Goal: Task Accomplishment & Management: Manage account settings

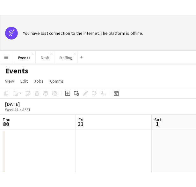
scroll to position [0, 193]
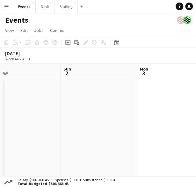
drag, startPoint x: 128, startPoint y: 118, endPoint x: 39, endPoint y: 89, distance: 93.8
click at [159, 119] on app-calendar-viewport "Thu 30 Fri 31 Sat 1 Sun 2 Mon 3 Tue 4 Wed 5 Thu 6" at bounding box center [98, 123] width 196 height 119
click at [117, 44] on icon at bounding box center [117, 43] width 2 height 2
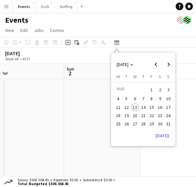
click at [171, 113] on span "24" at bounding box center [168, 116] width 8 height 8
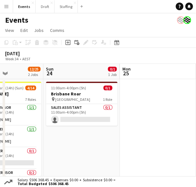
scroll to position [0, 186]
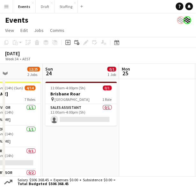
drag, startPoint x: 140, startPoint y: 140, endPoint x: 98, endPoint y: 147, distance: 42.6
click at [98, 147] on app-calendar-viewport "Thu 21 Fri 22 2/2 1 Job Sat 23 12/25 2 Jobs Sun 24 0/1 1 Job Mon 25 Tue 26 Wed …" at bounding box center [98, 175] width 196 height 222
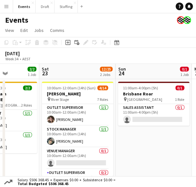
drag, startPoint x: 73, startPoint y: 147, endPoint x: 146, endPoint y: 152, distance: 72.8
click at [146, 152] on app-calendar-viewport "Wed 20 Thu 21 Fri 22 2/2 1 Job Sat 23 12/25 2 Jobs Sun 24 0/1 1 Job Mon 25 Tue …" at bounding box center [98, 175] width 196 height 222
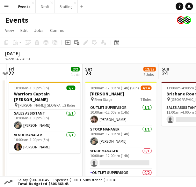
scroll to position [0, 138]
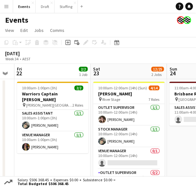
drag, startPoint x: 33, startPoint y: 160, endPoint x: 71, endPoint y: 151, distance: 39.0
click at [67, 160] on app-calendar-viewport "Wed 20 Thu 21 Fri 22 2/2 1 Job Sat 23 12/25 2 Jobs Sun 24 0/1 1 Job Mon 25 Tue …" at bounding box center [98, 175] width 196 height 222
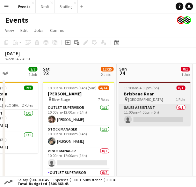
drag, startPoint x: 186, startPoint y: 148, endPoint x: 124, endPoint y: 125, distance: 65.8
click at [131, 154] on app-calendar-viewport "Wed 20 Thu 21 Fri 22 2/2 1 Job Sat 23 12/25 2 Jobs Sun 24 0/1 1 Job Mon 25 Tue …" at bounding box center [98, 175] width 196 height 222
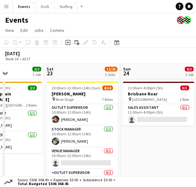
scroll to position [0, 183]
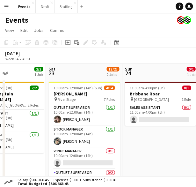
drag, startPoint x: 151, startPoint y: 145, endPoint x: 161, endPoint y: 134, distance: 14.5
click at [161, 134] on app-calendar-viewport "Wed 20 Thu 21 Fri 22 2/2 1 Job Sat 23 12/25 2 Jobs Sun 24 0/1 1 Job Mon 25 Tue …" at bounding box center [98, 175] width 196 height 222
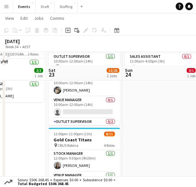
scroll to position [64, 0]
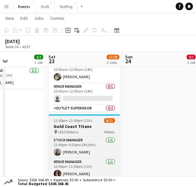
click at [76, 123] on app-job-card "12:00pm-11:00pm (11h) 8/11 Gold Coast Titans pin CBUS Robina 4 Roles Stock Mana…" at bounding box center [83, 161] width 71 height 94
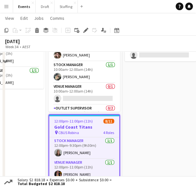
scroll to position [32, 0]
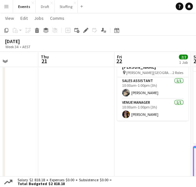
drag, startPoint x: 33, startPoint y: 142, endPoint x: 190, endPoint y: 142, distance: 156.2
click at [190, 142] on app-calendar-viewport "Tue 19 Wed 20 Thu 21 Fri 22 2/2 1 Job Sat 23 12/25 2 Jobs Sun 24 0/1 1 Job Mon …" at bounding box center [98, 123] width 196 height 260
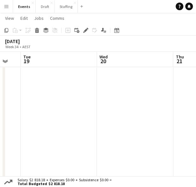
drag, startPoint x: 50, startPoint y: 142, endPoint x: 120, endPoint y: 134, distance: 70.8
click at [175, 141] on app-calendar-viewport "Sun 17 Mon 18 Tue 19 Wed 20 Thu 21 Fri 22 2/2 1 Job Sat 23 12/25 2 Jobs Sun 24 …" at bounding box center [98, 123] width 196 height 260
drag, startPoint x: 49, startPoint y: 121, endPoint x: 138, endPoint y: 125, distance: 89.0
click at [157, 126] on app-calendar-viewport "Sat 16 Sun 17 1/1 1 Job Mon 18 Tue 19 Wed 20 Thu 21 Fri 22 2/2 1 Job Sat 23 12/…" at bounding box center [98, 123] width 196 height 260
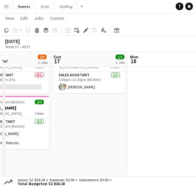
drag, startPoint x: 58, startPoint y: 121, endPoint x: 131, endPoint y: 130, distance: 73.3
click at [131, 130] on app-calendar-viewport "Thu 14 Fri 15 1/1 1 Job Sat 16 2/3 2 Jobs Sun 17 1/1 1 Job Mon 18 Tue 19 Wed 20…" at bounding box center [98, 123] width 196 height 260
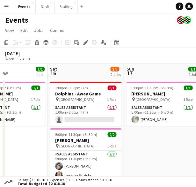
scroll to position [0, 178]
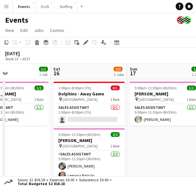
drag, startPoint x: 126, startPoint y: 164, endPoint x: 136, endPoint y: 162, distance: 10.3
click at [137, 164] on app-calendar-viewport "Wed 13 Thu 14 Fri 15 1/1 1 Job Sat 16 2/3 2 Jobs Sun 17 1/1 1 Job Mon 18 Tue 19…" at bounding box center [98, 175] width 196 height 222
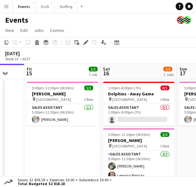
drag, startPoint x: 26, startPoint y: 152, endPoint x: 140, endPoint y: 149, distance: 113.5
click at [152, 149] on app-calendar-viewport "Wed 13 Thu 14 Fri 15 1/1 1 Job Sat 16 2/3 2 Jobs Sun 17 1/1 1 Job Mon 18 Tue 19…" at bounding box center [98, 175] width 196 height 222
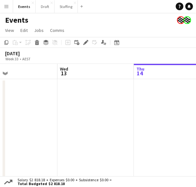
drag, startPoint x: 47, startPoint y: 149, endPoint x: 161, endPoint y: 153, distance: 114.8
click at [161, 153] on app-calendar-viewport "Sun 10 Mon 11 Tue 12 Wed 13 Thu 14 Fri 15 1/1 1 Job Sat 16 2/3 2 Jobs Sun 17 1/…" at bounding box center [98, 175] width 196 height 222
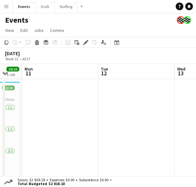
click at [156, 142] on app-calendar-viewport "Sat 9 Sun 10 10/10 1 Job Mon 11 Tue 12 Wed 13 Thu 14 Fri 15 1/1 1 Job Sat 16 2/…" at bounding box center [98, 175] width 196 height 222
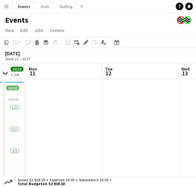
drag, startPoint x: 66, startPoint y: 136, endPoint x: 140, endPoint y: 139, distance: 74.7
click at [140, 139] on app-calendar-viewport "Fri 8 Sat 9 10/10 1 Job Sun 10 10/10 1 Job Mon 11 Tue 12 Wed 13 Thu 14 Fri 15 1…" at bounding box center [98, 175] width 196 height 222
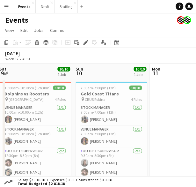
scroll to position [0, 146]
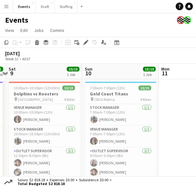
drag, startPoint x: 40, startPoint y: 113, endPoint x: 97, endPoint y: 118, distance: 56.4
click at [97, 118] on app-calendar-viewport "Thu 7 Fri 8 1/1 1 Job Sat 9 10/10 1 Job Sun 10 10/10 1 Job Mon 11 Tue 12 Wed 13…" at bounding box center [98, 175] width 196 height 222
click at [48, 94] on h3 "Dolphins vs Roosters" at bounding box center [44, 94] width 71 height 6
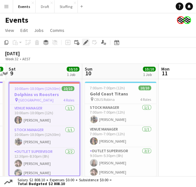
click at [86, 43] on icon at bounding box center [86, 43] width 4 height 4
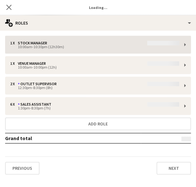
type input "********"
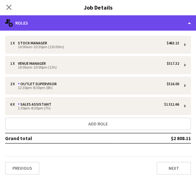
click at [159, 26] on div "multiple-users-add Roles" at bounding box center [98, 22] width 196 height 15
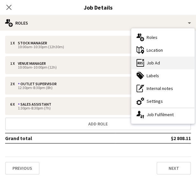
click at [160, 64] on div "ads-window Job Ad" at bounding box center [162, 62] width 63 height 13
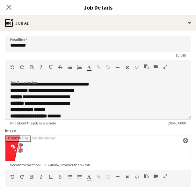
click at [168, 65] on div at bounding box center [158, 68] width 29 height 8
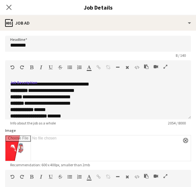
click at [165, 65] on icon "button" at bounding box center [166, 66] width 4 height 4
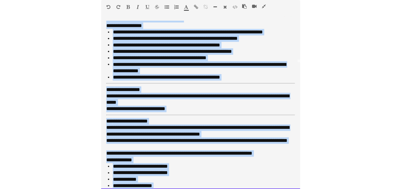
scroll to position [148, 0]
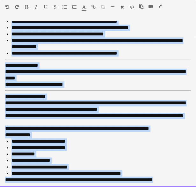
drag, startPoint x: 7, startPoint y: 24, endPoint x: 175, endPoint y: 182, distance: 231.1
click at [175, 182] on div "**********" at bounding box center [98, 104] width 196 height 166
copy div "**********"
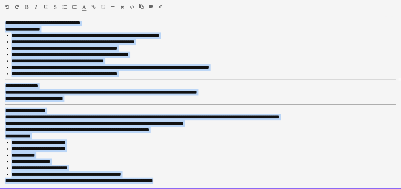
scroll to position [107, 0]
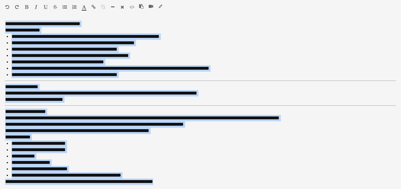
click at [162, 5] on button "button" at bounding box center [160, 6] width 4 height 5
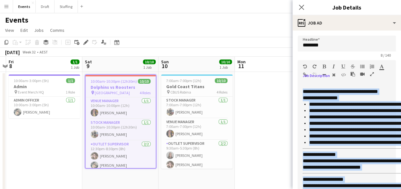
scroll to position [113, 0]
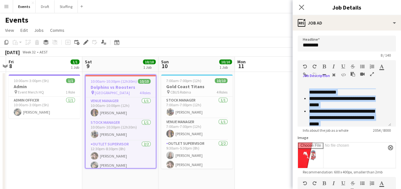
click at [234, 89] on app-date-cell at bounding box center [273, 175] width 76 height 207
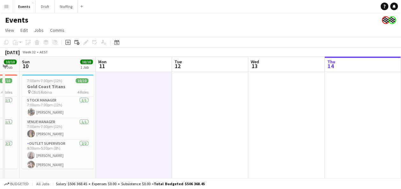
drag, startPoint x: 274, startPoint y: 104, endPoint x: 135, endPoint y: 120, distance: 139.9
click at [135, 120] on app-calendar-viewport "Wed 6 Thu 7 Fri 8 1/1 1 Job Sat 9 10/10 1 Job Sun 10 10/10 1 Job Mon 11 Tue 12 …" at bounding box center [200, 168] width 401 height 222
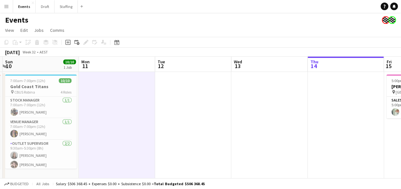
drag, startPoint x: 298, startPoint y: 117, endPoint x: 127, endPoint y: 139, distance: 172.0
click at [127, 139] on app-calendar-viewport "Wed 6 Thu 7 Fri 8 1/1 1 Job Sat 9 10/10 1 Job Sun 10 10/10 1 Job Mon 11 Tue 12 …" at bounding box center [200, 168] width 401 height 222
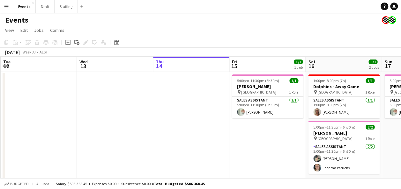
drag, startPoint x: 253, startPoint y: 133, endPoint x: 104, endPoint y: 140, distance: 148.7
click at [104, 140] on app-calendar-viewport "Fri 8 1/1 1 Job Sat 9 10/10 1 Job Sun 10 10/10 1 Job Mon 11 Tue 12 Wed 13 Thu 1…" at bounding box center [200, 168] width 401 height 222
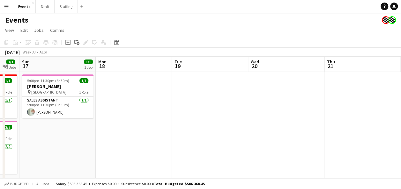
drag, startPoint x: 335, startPoint y: 141, endPoint x: 117, endPoint y: 147, distance: 218.8
click at [117, 147] on app-calendar-viewport "Thu 14 Fri 15 1/1 1 Job Sat 16 3/3 2 Jobs Sun 17 1/1 1 Job Mon 18 Tue 19 Wed 20…" at bounding box center [200, 168] width 401 height 222
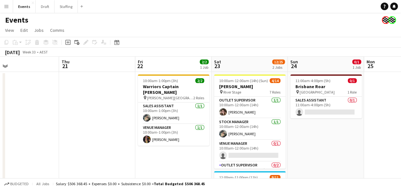
scroll to position [0, 183]
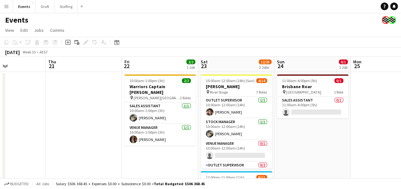
drag, startPoint x: 347, startPoint y: 132, endPoint x: 80, endPoint y: 148, distance: 267.6
click at [80, 148] on app-calendar-viewport "Mon 18 Tue 19 Wed 20 Thu 21 Fri 22 2/2 1 Job Sat 23 12/25 2 Jobs Sun 24 0/1 1 J…" at bounding box center [200, 168] width 401 height 222
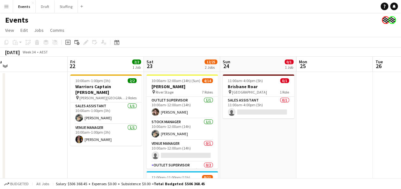
drag, startPoint x: 315, startPoint y: 137, endPoint x: 257, endPoint y: 141, distance: 58.5
click at [234, 142] on app-calendar-viewport "Mon 18 Tue 19 Wed 20 Thu 21 Fri 22 2/2 1 Job Sat 23 12/25 2 Jobs Sun 24 0/1 1 J…" at bounding box center [200, 168] width 401 height 222
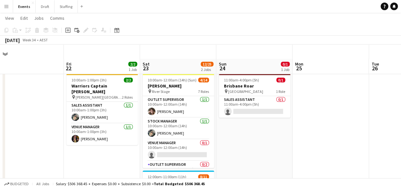
scroll to position [32, 0]
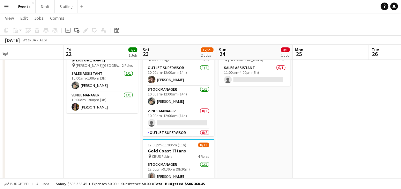
click at [234, 124] on app-date-cell "11:00am-4:00pm (5h) 0/1 Brisbane Roar pin Sunshine Coast Stadium 1 Role Sales A…" at bounding box center [254, 143] width 76 height 207
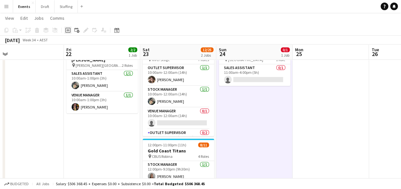
click at [67, 28] on icon at bounding box center [67, 30] width 5 height 5
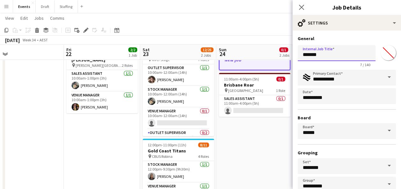
drag, startPoint x: 332, startPoint y: 56, endPoint x: 292, endPoint y: 56, distance: 39.5
click at [234, 56] on form "**********" at bounding box center [346, 130] width 108 height 188
click at [234, 57] on input "*******" at bounding box center [336, 53] width 78 height 16
type input "*"
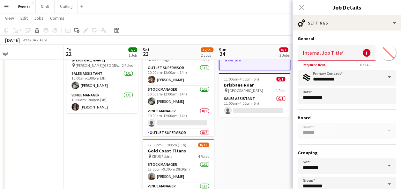
click at [234, 55] on input "Internal Job Title" at bounding box center [336, 53] width 78 height 16
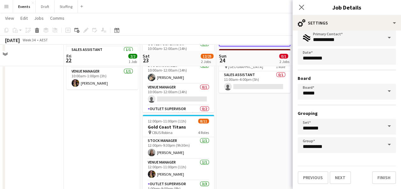
scroll to position [64, 0]
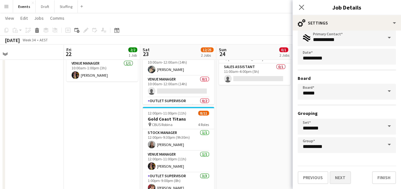
type input "**********"
click at [234, 179] on button "Next" at bounding box center [339, 177] width 21 height 13
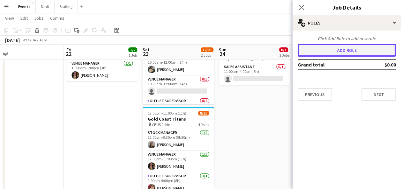
click at [234, 48] on button "Add role" at bounding box center [346, 50] width 98 height 13
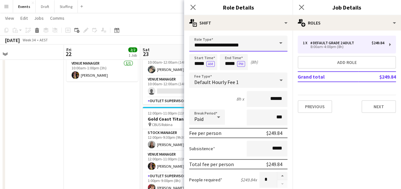
click at [234, 48] on input "**********" at bounding box center [238, 44] width 98 height 16
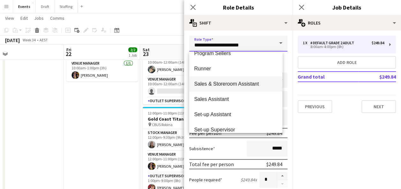
scroll to position [223, 0]
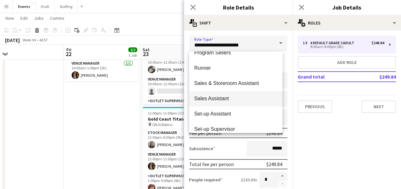
click at [230, 98] on span "Sales Assistant" at bounding box center [235, 99] width 83 height 6
type input "**********"
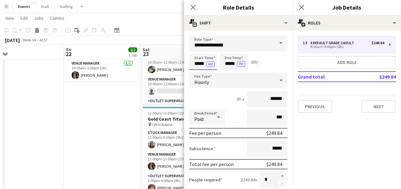
click at [198, 64] on input "*****" at bounding box center [203, 62] width 28 height 16
type input "*****"
click at [229, 64] on input "*****" at bounding box center [234, 62] width 28 height 16
type input "*****"
click at [209, 63] on button "AM" at bounding box center [210, 64] width 8 height 6
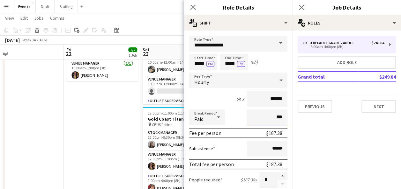
click at [234, 116] on input "***" at bounding box center [266, 118] width 41 height 16
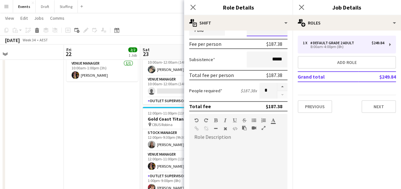
scroll to position [96, 0]
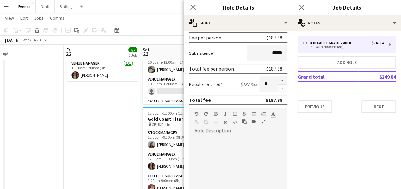
type input "****"
click at [227, 153] on div at bounding box center [238, 174] width 98 height 77
click at [211, 127] on div at bounding box center [208, 124] width 29 height 8
paste div
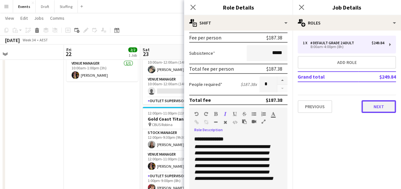
click at [234, 107] on button "Next" at bounding box center [378, 106] width 34 height 13
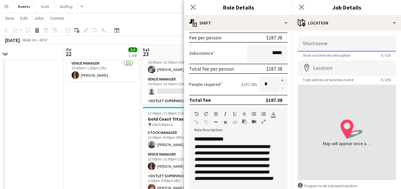
click at [234, 42] on input "Shortname" at bounding box center [346, 44] width 98 height 16
type input "*********"
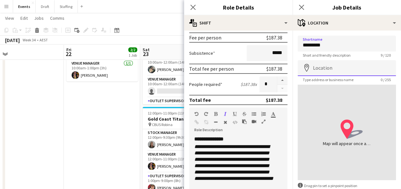
click at [234, 69] on input "Location" at bounding box center [346, 68] width 98 height 16
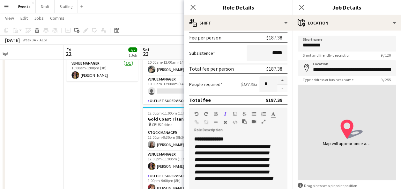
type input "**********"
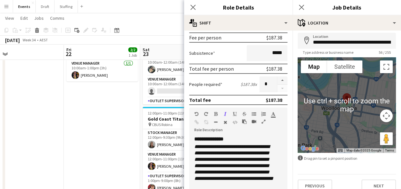
scroll to position [32, 0]
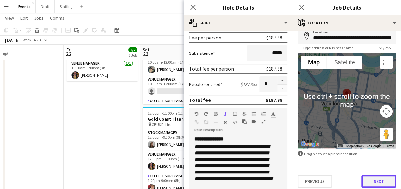
click at [234, 180] on button "Next" at bounding box center [378, 181] width 34 height 13
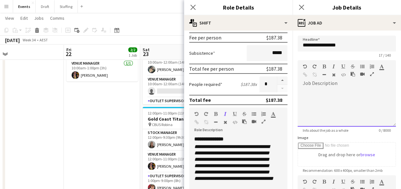
click at [234, 98] on div at bounding box center [346, 108] width 98 height 38
paste div
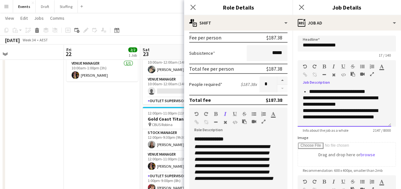
click at [234, 71] on div at bounding box center [369, 68] width 19 height 8
click at [234, 73] on icon "button" at bounding box center [372, 74] width 4 height 4
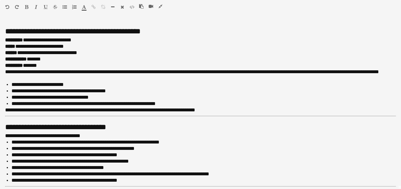
scroll to position [64, 0]
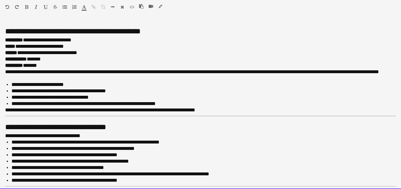
click at [11, 27] on h2 "**********" at bounding box center [197, 31] width 385 height 11
click at [6, 22] on div "**********" at bounding box center [200, 105] width 401 height 169
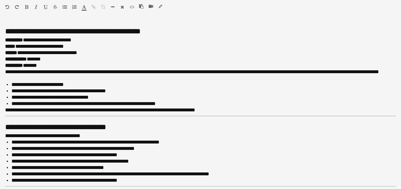
click at [161, 5] on icon "button" at bounding box center [160, 6] width 4 height 4
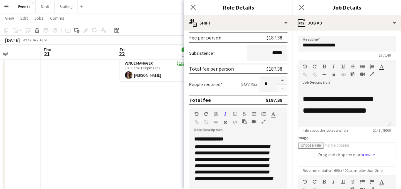
drag, startPoint x: 42, startPoint y: 128, endPoint x: 156, endPoint y: 129, distance: 113.5
click at [173, 129] on app-calendar-viewport "Mon 18 Tue 19 Wed 20 Thu 21 Fri 22 2/2 1 Job Sat 23 12/25 2 Jobs Sun 24 0/2 2 J…" at bounding box center [200, 87] width 401 height 253
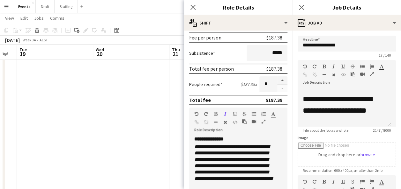
drag, startPoint x: 41, startPoint y: 118, endPoint x: 116, endPoint y: 120, distance: 75.3
click at [116, 120] on app-calendar-viewport "Sun 17 1/1 1 Job Mon 18 Tue 19 Wed 20 Thu 21 Fri 22 2/2 1 Job Sat 23 12/25 2 Jo…" at bounding box center [200, 87] width 401 height 253
drag, startPoint x: 41, startPoint y: 125, endPoint x: 160, endPoint y: 126, distance: 118.6
click at [162, 126] on app-calendar-viewport "Fri 15 1/1 1 Job Sat 16 3/3 2 Jobs Sun 17 1/1 1 Job Mon 18 Tue 19 Wed 20 Thu 21…" at bounding box center [200, 87] width 401 height 253
drag, startPoint x: 45, startPoint y: 128, endPoint x: 129, endPoint y: 126, distance: 84.5
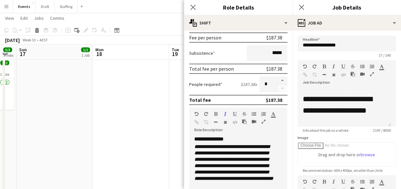
click at [129, 126] on app-calendar-viewport "Fri 15 1/1 1 Job Sat 16 3/3 2 Jobs Sun 17 1/1 1 Job Mon 18 Tue 19 Wed 20 Thu 21…" at bounding box center [200, 87] width 401 height 253
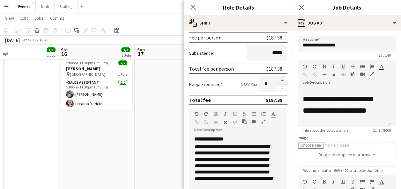
scroll to position [0, 162]
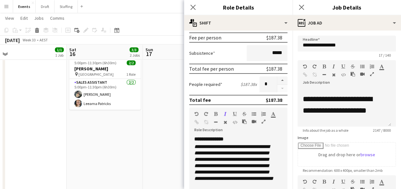
drag, startPoint x: 67, startPoint y: 129, endPoint x: 75, endPoint y: 129, distance: 8.3
click at [75, 129] on app-calendar-viewport "Wed 13 Thu 14 Fri 15 1/1 1 Job Sat 16 3/3 2 Jobs Sun 17 1/1 1 Job Mon 18 Tue 19…" at bounding box center [200, 87] width 401 height 253
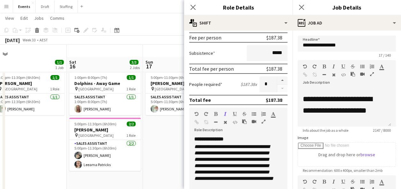
scroll to position [0, 0]
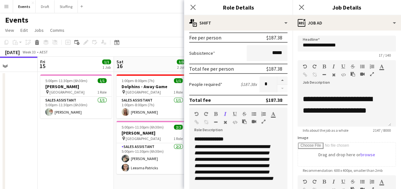
drag, startPoint x: 116, startPoint y: 130, endPoint x: 205, endPoint y: 130, distance: 89.6
click at [206, 130] on body "Menu Boards Boards Boards All jobs Status Workforce Workforce My Workforce Recr…" at bounding box center [200, 144] width 401 height 289
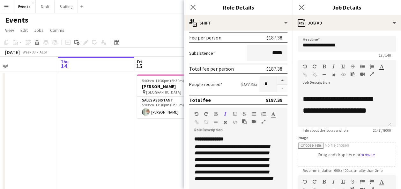
drag, startPoint x: 64, startPoint y: 120, endPoint x: 128, endPoint y: 124, distance: 63.2
click at [142, 122] on app-calendar-viewport "Mon 11 Tue 12 Wed 13 Thu 14 Fri 15 1/1 1 Job Sat 16 3/3 2 Jobs Sun 17 1/1 1 Job…" at bounding box center [200, 168] width 401 height 222
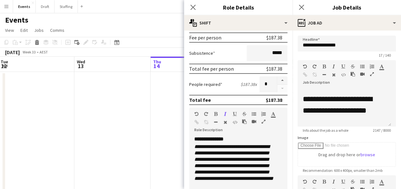
drag, startPoint x: 18, startPoint y: 124, endPoint x: 88, endPoint y: 137, distance: 71.2
click at [101, 135] on app-calendar-viewport "Sun 10 10/10 1 Job Mon 11 Tue 12 Wed 13 Thu 14 Fri 15 1/1 1 Job Sat 16 3/3 2 Jo…" at bounding box center [200, 168] width 401 height 222
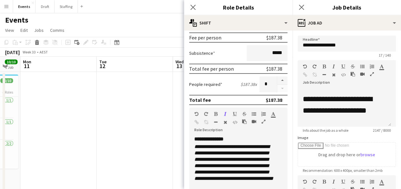
drag, startPoint x: 34, startPoint y: 138, endPoint x: 129, endPoint y: 147, distance: 95.4
click at [134, 145] on app-calendar-viewport "Sat 9 10/10 1 Job Sun 10 10/10 1 Job Mon 11 Tue 12 Wed 13 Thu 14 Fri 15 1/1 1 J…" at bounding box center [200, 168] width 401 height 222
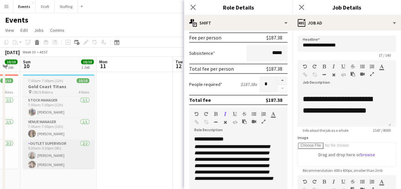
scroll to position [0, 133]
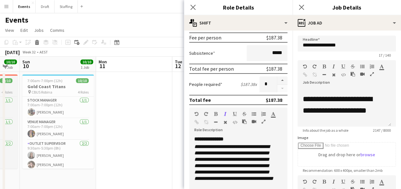
type input "********"
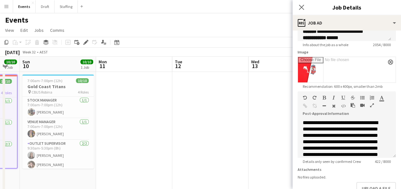
scroll to position [96, 0]
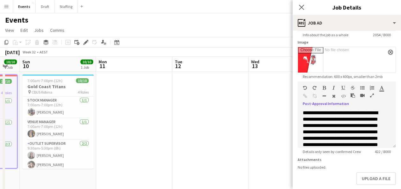
click at [234, 96] on icon "button" at bounding box center [372, 95] width 4 height 4
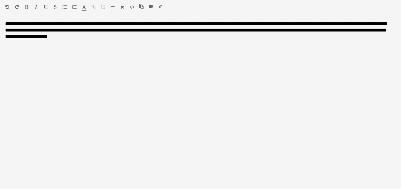
click at [161, 5] on icon "button" at bounding box center [160, 6] width 4 height 4
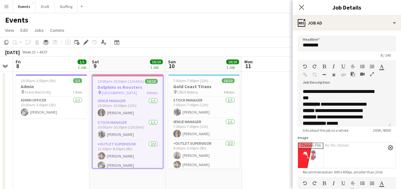
scroll to position [0, 182]
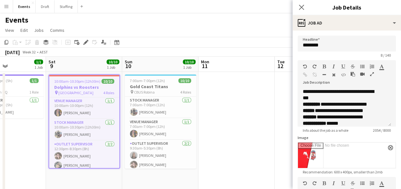
drag, startPoint x: 108, startPoint y: 126, endPoint x: 206, endPoint y: 128, distance: 97.6
click at [211, 132] on app-calendar-viewport "Wed 6 Thu 7 Fri 8 1/1 1 Job Sat 9 10/10 1 Job Sun 10 10/10 1 Job Mon 11 Tue 12 …" at bounding box center [200, 168] width 401 height 222
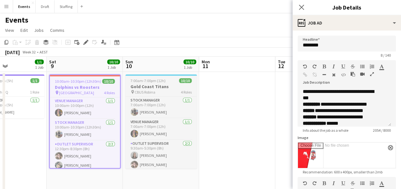
click at [166, 83] on div "7:00am-7:00pm (12h) 10/10" at bounding box center [160, 80] width 71 height 5
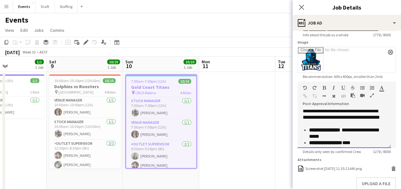
scroll to position [0, 0]
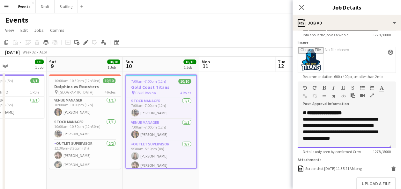
click at [234, 96] on div at bounding box center [364, 97] width 29 height 8
click at [234, 96] on icon "button" at bounding box center [372, 95] width 4 height 4
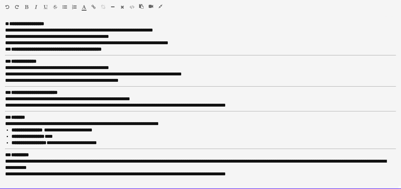
drag, startPoint x: 6, startPoint y: 24, endPoint x: 300, endPoint y: 200, distance: 343.0
copy div "**********"
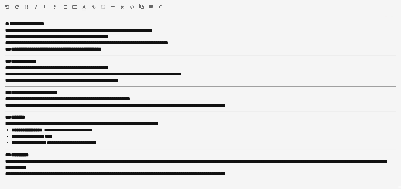
click at [161, 6] on icon "button" at bounding box center [160, 6] width 4 height 4
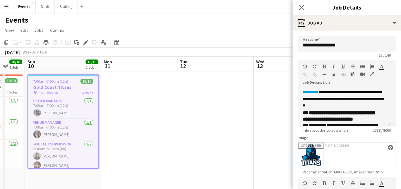
drag, startPoint x: 261, startPoint y: 123, endPoint x: 164, endPoint y: 119, distance: 97.9
click at [164, 119] on app-calendar-viewport "Wed 6 Thu 7 Fri 8 1/1 1 Job Sat 9 10/10 1 Job Sun 10 10/10 1 Job Mon 11 Tue 12 …" at bounding box center [200, 168] width 401 height 222
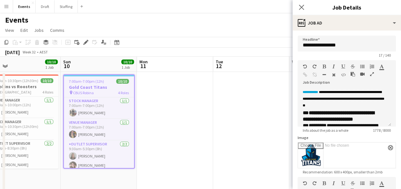
drag, startPoint x: 147, startPoint y: 132, endPoint x: 142, endPoint y: 135, distance: 5.0
click at [136, 135] on app-calendar-viewport "Wed 6 Thu 7 Fri 8 1/1 1 Job Sat 9 10/10 1 Job Sun 10 10/10 1 Job Mon 11 Tue 12 …" at bounding box center [200, 168] width 401 height 222
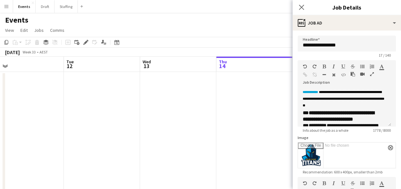
drag, startPoint x: 257, startPoint y: 128, endPoint x: 125, endPoint y: 136, distance: 132.2
click at [118, 136] on app-calendar-viewport "Fri 8 1/1 1 Job Sat 9 10/10 1 Job Sun 10 10/10 1 Job Mon 11 Tue 12 Wed 13 Thu 1…" at bounding box center [200, 168] width 401 height 222
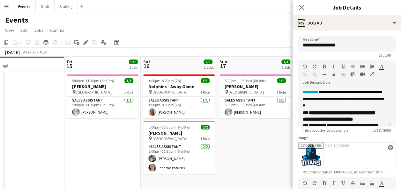
drag, startPoint x: 243, startPoint y: 142, endPoint x: 288, endPoint y: 137, distance: 45.6
click at [154, 153] on app-calendar-viewport "Tue 12 Wed 13 Thu 14 Fri 15 1/1 1 Job Sat 16 3/3 2 Jobs Sun 17 1/1 1 Job Mon 18…" at bounding box center [200, 168] width 401 height 222
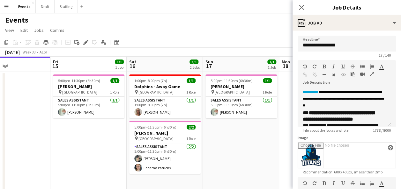
drag, startPoint x: 303, startPoint y: 135, endPoint x: 292, endPoint y: 135, distance: 10.5
click at [234, 135] on form "**********" at bounding box center [346, 176] width 108 height 281
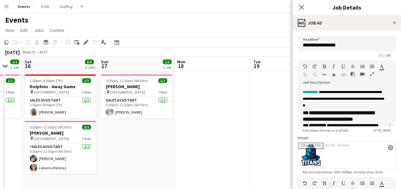
drag, startPoint x: 259, startPoint y: 135, endPoint x: 142, endPoint y: 136, distance: 117.6
click at [142, 136] on app-calendar-viewport "Tue 12 Wed 13 Thu 14 Fri 15 1/1 1 Job Sat 16 3/3 2 Jobs Sun 17 1/1 1 Job Mon 18…" at bounding box center [200, 168] width 401 height 222
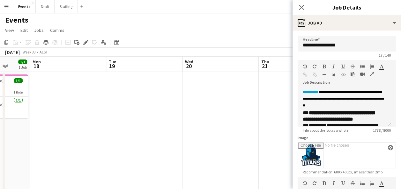
drag, startPoint x: 256, startPoint y: 147, endPoint x: 124, endPoint y: 156, distance: 132.3
click at [125, 156] on app-calendar-viewport "Thu 14 Fri 15 1/1 1 Job Sat 16 3/3 2 Jobs Sun 17 1/1 1 Job Mon 18 Tue 19 Wed 20…" at bounding box center [200, 168] width 401 height 222
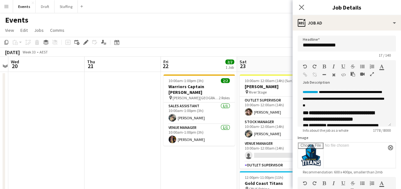
drag, startPoint x: 249, startPoint y: 151, endPoint x: 86, endPoint y: 151, distance: 162.6
click at [86, 151] on app-calendar-viewport "Sat 16 3/3 2 Jobs Sun 17 1/1 1 Job Mon 18 Tue 19 Wed 20 Thu 21 Fri 22 2/2 1 Job…" at bounding box center [200, 168] width 401 height 222
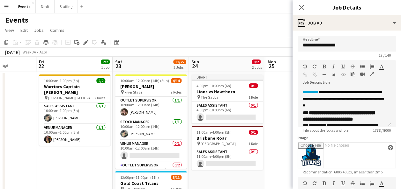
scroll to position [0, 275]
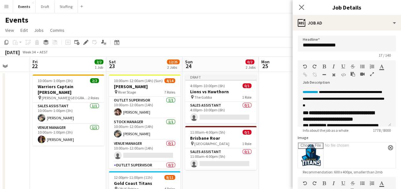
drag, startPoint x: 210, startPoint y: 157, endPoint x: 80, endPoint y: 162, distance: 130.8
click at [80, 162] on app-calendar-viewport "Mon 18 Tue 19 Wed 20 Thu 21 Fri 22 2/2 1 Job Sat 23 12/25 2 Jobs Sun 24 0/2 2 J…" at bounding box center [200, 168] width 401 height 222
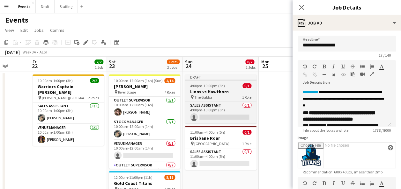
click at [222, 87] on span "4:00pm-10:00pm (6h)" at bounding box center [207, 86] width 35 height 5
type input "**********"
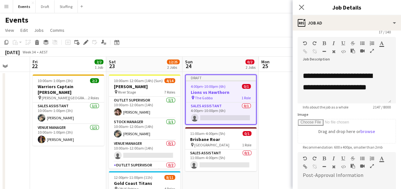
scroll to position [32, 0]
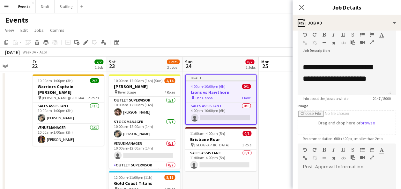
click at [234, 157] on icon "button" at bounding box center [372, 158] width 4 height 4
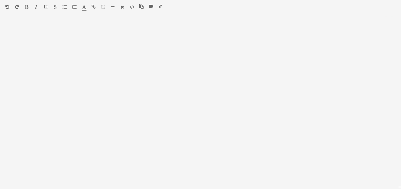
scroll to position [0, 0]
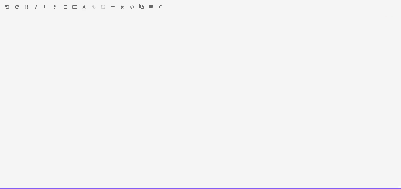
click at [33, 41] on div at bounding box center [200, 105] width 401 height 169
paste div
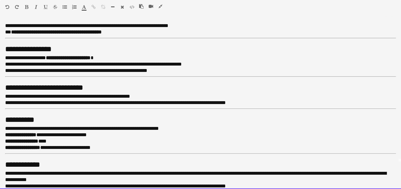
click at [103, 133] on p "**********" at bounding box center [197, 141] width 385 height 19
drag, startPoint x: 103, startPoint y: 133, endPoint x: 43, endPoint y: 135, distance: 59.6
click at [43, 135] on p "**********" at bounding box center [197, 141] width 385 height 19
click at [56, 135] on p "**********" at bounding box center [197, 141] width 385 height 19
click at [57, 135] on p "**********" at bounding box center [197, 141] width 385 height 19
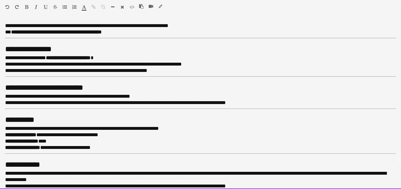
click at [52, 141] on p "**********" at bounding box center [197, 141] width 385 height 19
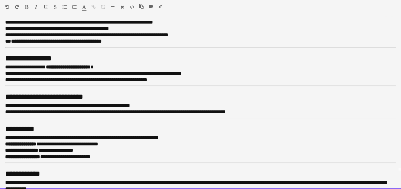
scroll to position [32, 0]
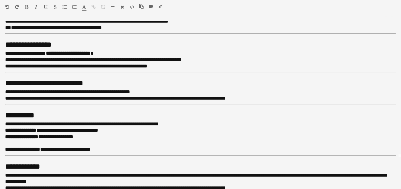
click at [161, 7] on icon "button" at bounding box center [160, 6] width 4 height 4
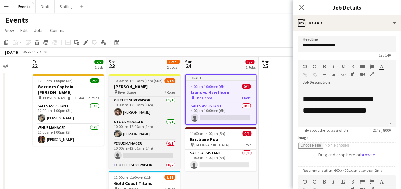
click at [136, 81] on span "10:00am-12:00am (14h) (Sun)" at bounding box center [138, 80] width 49 height 5
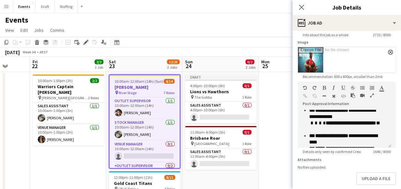
scroll to position [319, 0]
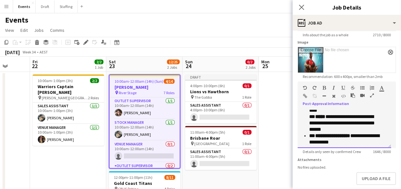
drag, startPoint x: 344, startPoint y: 128, endPoint x: 295, endPoint y: 117, distance: 50.3
click at [234, 117] on form "**********" at bounding box center [346, 78] width 108 height 276
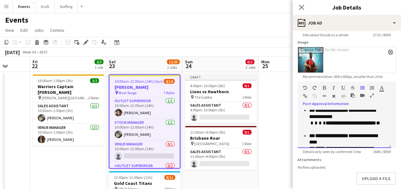
click at [234, 141] on p "**********" at bounding box center [345, 149] width 72 height 32
click at [234, 95] on icon "button" at bounding box center [372, 95] width 4 height 4
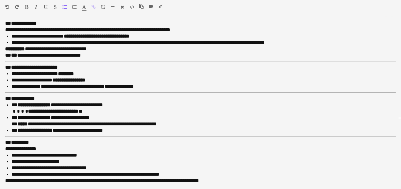
scroll to position [68, 0]
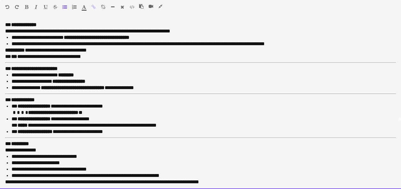
click at [112, 117] on p "**********" at bounding box center [200, 122] width 379 height 13
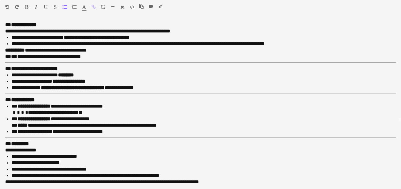
click at [160, 6] on icon "button" at bounding box center [160, 6] width 4 height 4
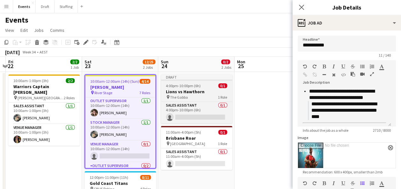
drag, startPoint x: 278, startPoint y: 91, endPoint x: 195, endPoint y: 92, distance: 83.2
click at [234, 92] on app-calendar-viewport "Mon 18 Tue 19 Wed 20 Thu 21 Fri 22 2/2 1 Job Sat 23 12/25 2 Jobs Sun 24 0/2 2 J…" at bounding box center [200, 168] width 401 height 222
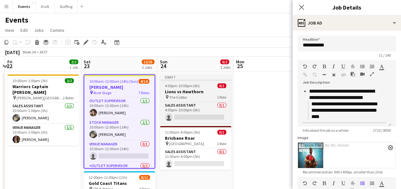
click at [183, 85] on span "4:00pm-10:00pm (6h)" at bounding box center [182, 86] width 35 height 5
type input "**********"
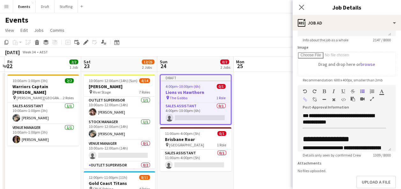
scroll to position [96, 0]
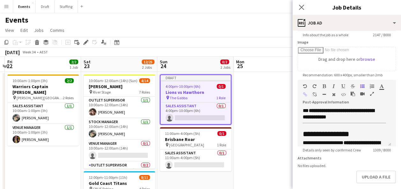
click at [234, 95] on icon "button" at bounding box center [372, 94] width 4 height 4
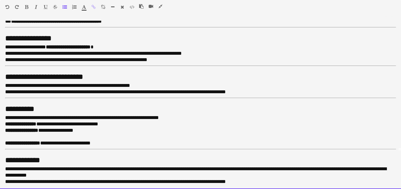
click at [38, 134] on p "**********" at bounding box center [197, 140] width 385 height 13
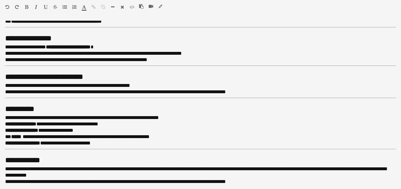
click at [161, 6] on icon "button" at bounding box center [160, 6] width 4 height 4
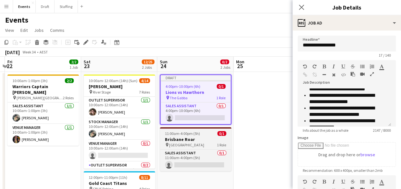
click at [201, 141] on h3 "Brisbane Roar" at bounding box center [195, 140] width 71 height 6
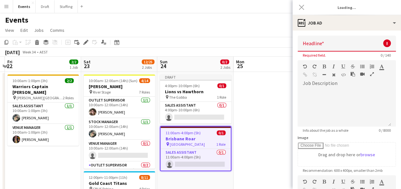
scroll to position [0, 0]
type input "**********"
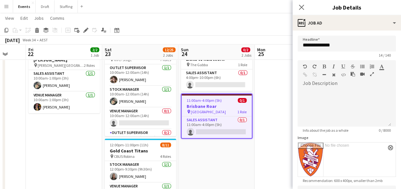
drag, startPoint x: 258, startPoint y: 112, endPoint x: 282, endPoint y: 115, distance: 24.4
click at [234, 115] on app-calendar-viewport "Mon 18 Tue 19 Wed 20 Thu 21 Fri 22 2/2 1 Job Sat 23 12/25 2 Jobs Sun 24 0/2 2 J…" at bounding box center [200, 119] width 401 height 253
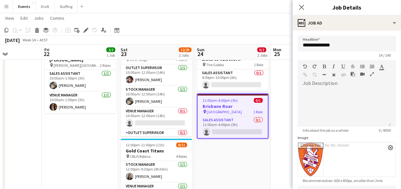
drag, startPoint x: 62, startPoint y: 130, endPoint x: 65, endPoint y: 128, distance: 3.6
click at [65, 130] on app-calendar-viewport "Mon 18 Tue 19 Wed 20 Thu 21 Fri 22 2/2 1 Job Sat 23 12/25 2 Jobs Sun 24 0/2 2 J…" at bounding box center [200, 119] width 401 height 253
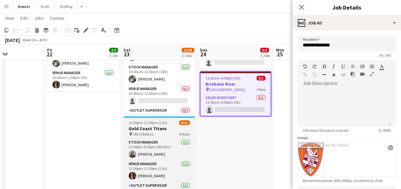
scroll to position [64, 0]
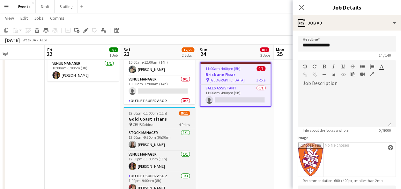
click at [162, 121] on h3 "Gold Coast Titans" at bounding box center [158, 119] width 71 height 6
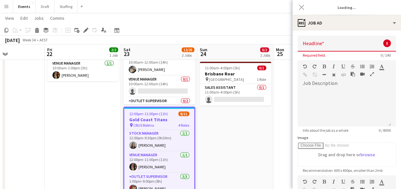
type input "**********"
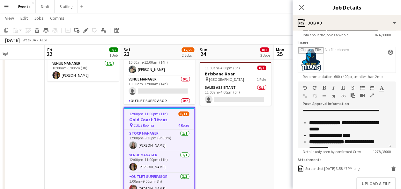
scroll to position [191, 0]
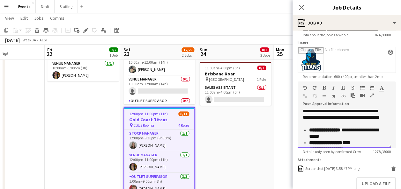
click at [234, 93] on div at bounding box center [364, 97] width 29 height 8
click at [234, 97] on icon "button" at bounding box center [372, 95] width 4 height 4
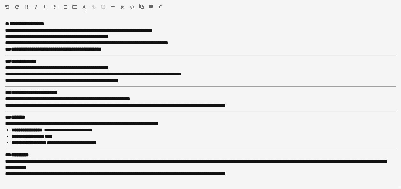
click at [161, 5] on icon "button" at bounding box center [160, 6] width 4 height 4
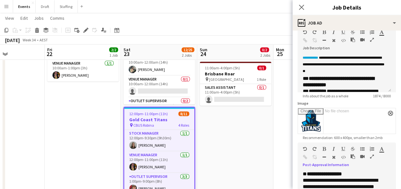
scroll to position [64, 0]
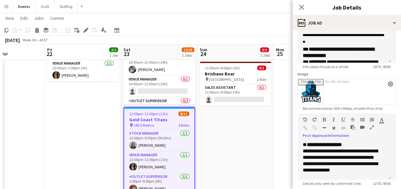
click at [234, 125] on icon "button" at bounding box center [372, 127] width 4 height 4
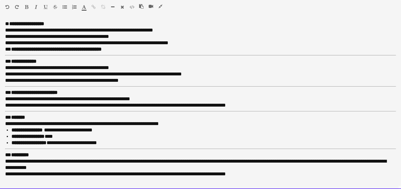
click at [58, 138] on p "**********" at bounding box center [203, 137] width 384 height 6
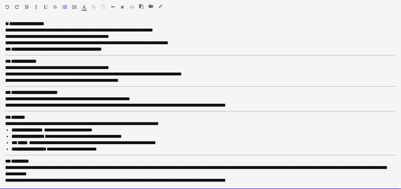
click at [11, 142] on ul "**********" at bounding box center [200, 140] width 390 height 26
drag, startPoint x: 3, startPoint y: 24, endPoint x: 290, endPoint y: 201, distance: 337.6
copy div "**********"
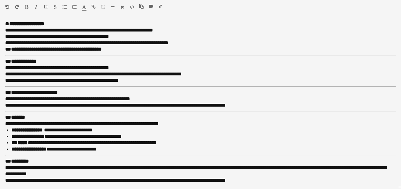
click at [160, 6] on icon "button" at bounding box center [160, 6] width 4 height 4
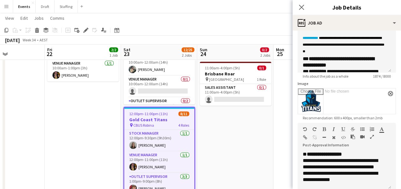
scroll to position [64, 0]
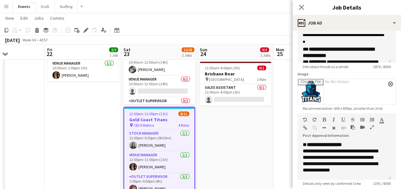
click at [234, 127] on icon "button" at bounding box center [372, 127] width 4 height 4
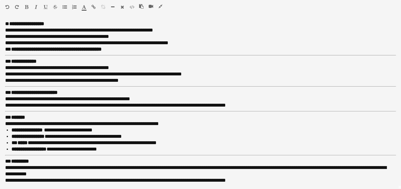
scroll to position [0, 0]
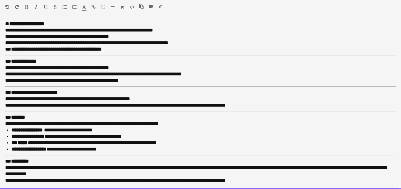
click at [134, 134] on p "**********" at bounding box center [203, 137] width 384 height 6
drag, startPoint x: 172, startPoint y: 143, endPoint x: 11, endPoint y: 137, distance: 161.7
click at [11, 137] on ul "**********" at bounding box center [200, 140] width 390 height 26
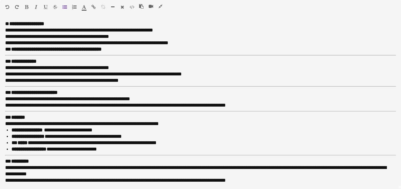
click at [158, 6] on icon "button" at bounding box center [160, 6] width 4 height 4
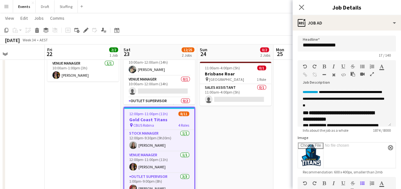
click at [234, 139] on app-date-cell "Draft 4:00pm-10:00pm (6h) 0/1 Lions vs Hawthorn pin The Gabba 1 Role Sales Assi…" at bounding box center [235, 111] width 76 height 207
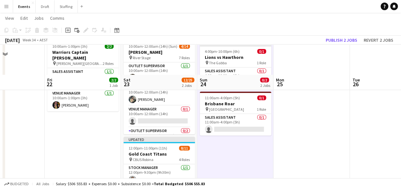
scroll to position [32, 0]
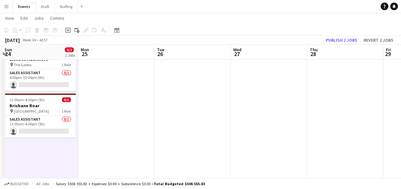
drag, startPoint x: 283, startPoint y: 117, endPoint x: 130, endPoint y: 117, distance: 152.7
click at [130, 117] on app-calendar-viewport "Wed 20 Thu 21 Fri 22 2/2 1 Job Sat 23 12/25 2 Jobs Sun 24 0/2 2 Jobs Mon 25 Tue…" at bounding box center [200, 119] width 401 height 253
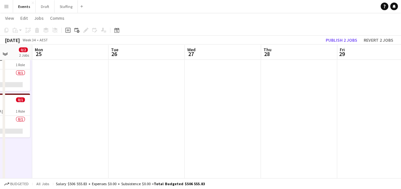
drag, startPoint x: 319, startPoint y: 117, endPoint x: 135, endPoint y: 119, distance: 184.3
click at [134, 119] on app-calendar-viewport "Fri 22 2/2 1 Job Sat 23 12/25 2 Jobs Sun 24 0/2 2 Jobs Mon 25 Tue 26 Wed 27 Thu…" at bounding box center [200, 119] width 401 height 253
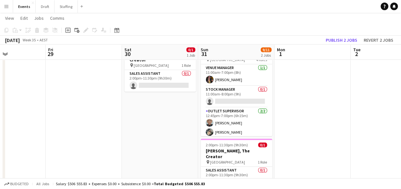
drag, startPoint x: 286, startPoint y: 119, endPoint x: 153, endPoint y: 124, distance: 133.0
click at [153, 124] on app-calendar-viewport "Tue 26 Wed 27 Thu 28 Fri 29 Sat 30 0/1 1 Job Sun 31 9/11 2 Jobs Mon 1 Tue 2 Wed…" at bounding box center [200, 119] width 401 height 253
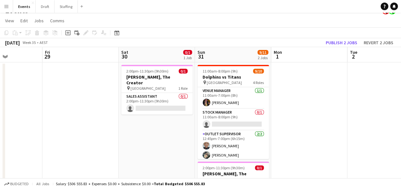
scroll to position [0, 0]
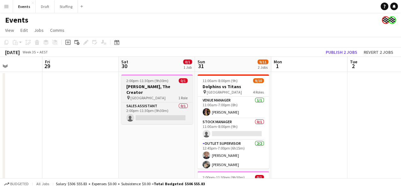
click at [158, 88] on h3 "Tyler, The Creator" at bounding box center [156, 89] width 71 height 11
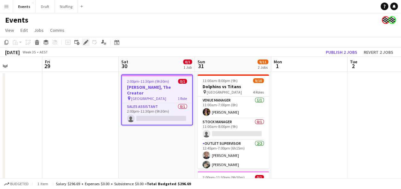
click at [85, 41] on icon "Edit" at bounding box center [85, 42] width 5 height 5
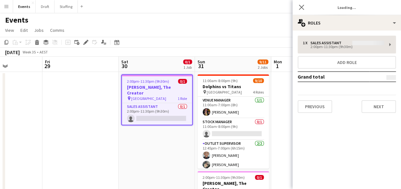
type input "**********"
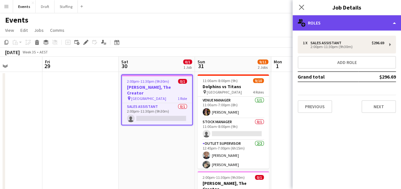
click at [234, 25] on div "multiple-users-add Roles" at bounding box center [346, 22] width 108 height 15
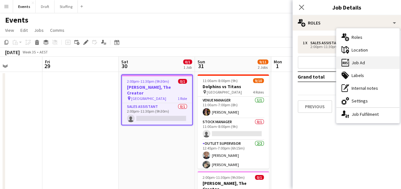
click at [234, 64] on div "ads-window Job Ad" at bounding box center [367, 62] width 63 height 13
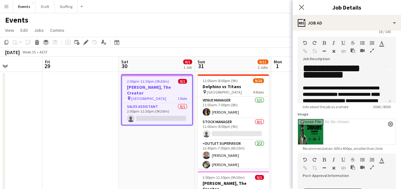
scroll to position [64, 0]
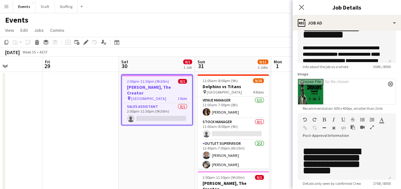
click at [234, 127] on icon "button" at bounding box center [372, 127] width 4 height 4
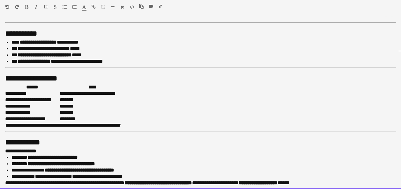
scroll to position [137, 0]
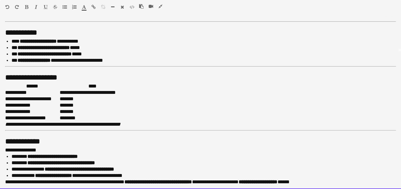
drag, startPoint x: 6, startPoint y: 29, endPoint x: 379, endPoint y: 206, distance: 412.5
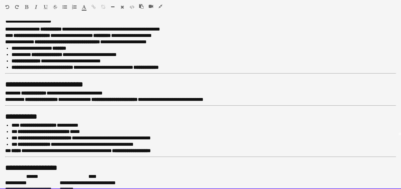
scroll to position [149, 0]
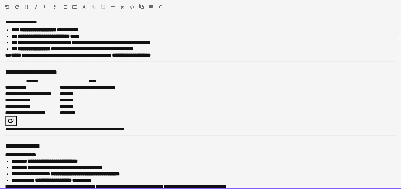
click at [6, 129] on em "**********" at bounding box center [64, 129] width 119 height 5
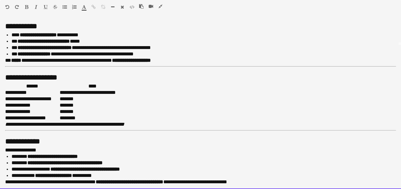
scroll to position [80, 0]
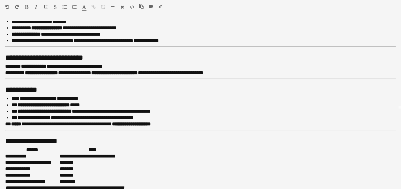
click at [161, 5] on icon "button" at bounding box center [160, 6] width 4 height 4
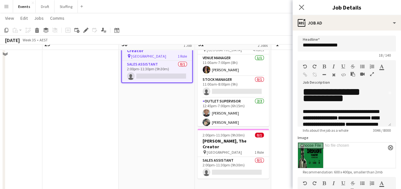
scroll to position [32, 0]
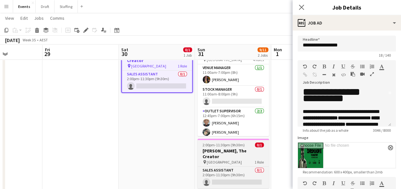
click at [234, 150] on h3 "Tyler, The Creator" at bounding box center [232, 153] width 71 height 11
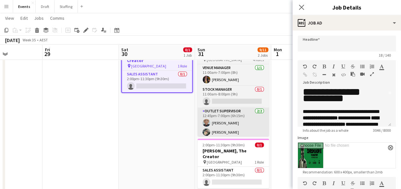
scroll to position [0, 0]
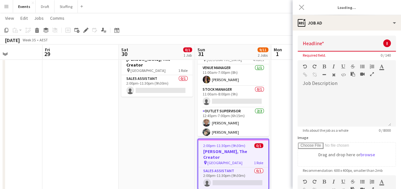
type input "**********"
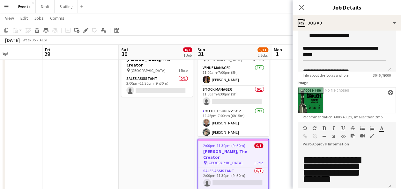
scroll to position [96, 0]
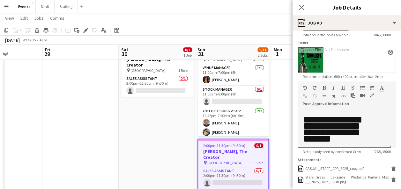
click at [234, 95] on div at bounding box center [364, 97] width 29 height 8
click at [234, 96] on div at bounding box center [364, 97] width 29 height 8
click at [234, 97] on icon "button" at bounding box center [372, 95] width 4 height 4
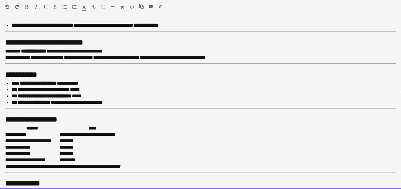
scroll to position [137, 0]
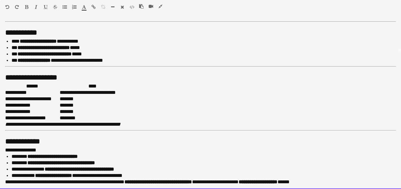
drag, startPoint x: 7, startPoint y: 26, endPoint x: 373, endPoint y: 205, distance: 406.9
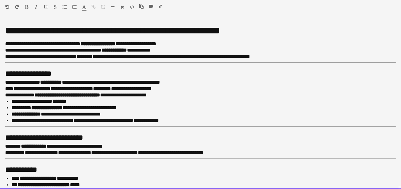
scroll to position [149, 0]
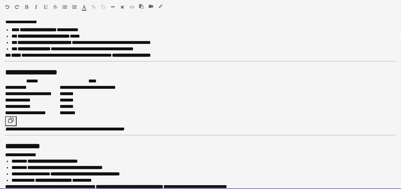
click at [6, 130] on em "**********" at bounding box center [64, 129] width 119 height 5
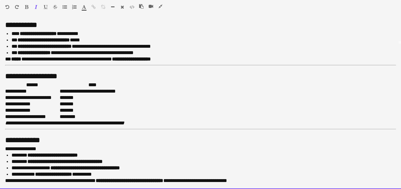
scroll to position [144, 0]
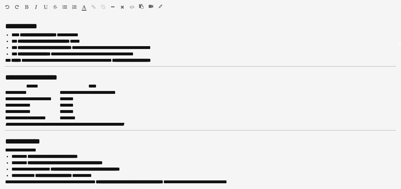
click at [158, 5] on icon "button" at bounding box center [160, 6] width 4 height 4
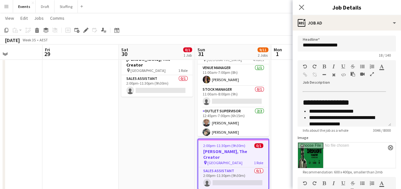
click at [161, 136] on app-date-cell "Updated 2:00pm-11:30pm (9h30m) 0/1 Tyler, The Creator pin Brisbane Entertainmen…" at bounding box center [157, 143] width 76 height 207
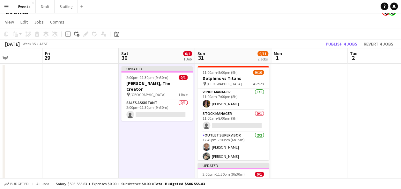
scroll to position [0, 0]
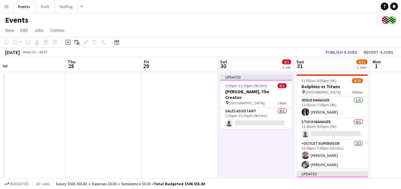
drag, startPoint x: 68, startPoint y: 123, endPoint x: 229, endPoint y: 126, distance: 160.7
click at [234, 124] on app-calendar-viewport "Mon 25 Tue 26 Wed 27 Thu 28 Fri 29 Sat 30 0/1 1 Job Sun 31 9/11 2 Jobs Mon 1 Tu…" at bounding box center [200, 168] width 401 height 222
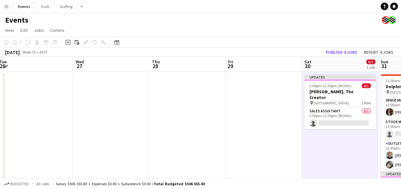
drag, startPoint x: 101, startPoint y: 127, endPoint x: 286, endPoint y: 98, distance: 187.6
click at [234, 98] on app-calendar-viewport "Sun 24 0/2 2 Jobs Mon 25 Tue 26 Wed 27 Thu 28 Fri 29 Sat 30 0/1 1 Job Sun 31 9/…" at bounding box center [200, 168] width 401 height 222
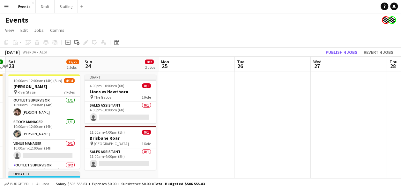
drag, startPoint x: 210, startPoint y: 104, endPoint x: 224, endPoint y: 111, distance: 16.1
click at [234, 103] on app-calendar-viewport "Thu 21 Fri 22 2/2 1 Job Sat 23 12/25 2 Jobs Sun 24 0/2 2 Jobs Mon 25 Tue 26 Wed…" at bounding box center [200, 168] width 401 height 222
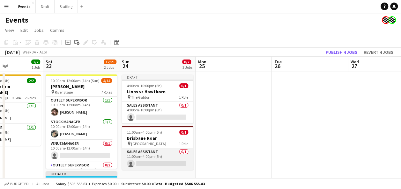
click at [162, 159] on app-card-role "Sales Assistant 0/1 11:00am-4:00pm (5h) single-neutral-actions" at bounding box center [157, 160] width 71 height 22
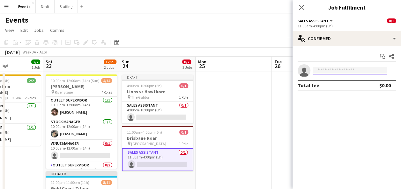
click at [234, 67] on input at bounding box center [350, 71] width 74 height 8
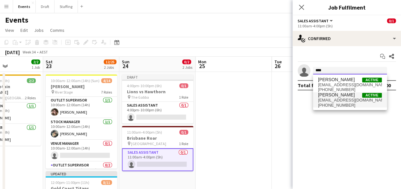
type input "****"
click at [234, 98] on span "npatr9@outlook.com" at bounding box center [350, 100] width 64 height 5
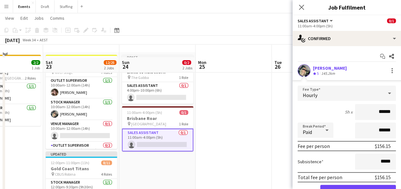
scroll to position [32, 0]
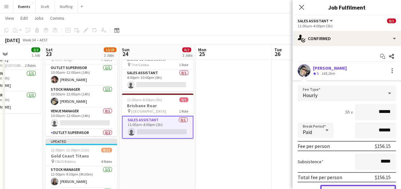
click at [234, 186] on button "Confirm" at bounding box center [358, 191] width 76 height 13
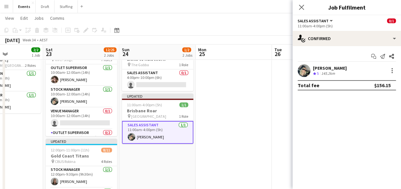
click at [226, 115] on app-date-cell at bounding box center [233, 143] width 76 height 207
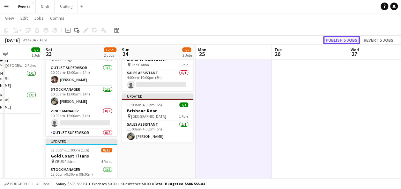
click at [234, 42] on button "Publish 5 jobs" at bounding box center [341, 40] width 37 height 8
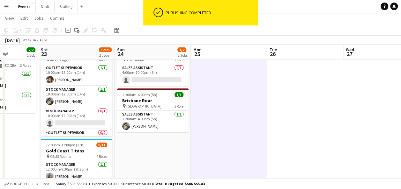
scroll to position [0, 192]
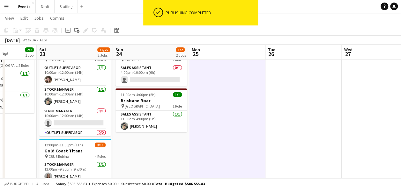
drag, startPoint x: 250, startPoint y: 116, endPoint x: 244, endPoint y: 153, distance: 37.5
click at [234, 153] on app-calendar-viewport "Wed 20 Thu 21 Fri 22 2/2 1 Job Sat 23 12/25 2 Jobs Sun 24 1/2 2 Jobs Mon 25 Tue…" at bounding box center [200, 119] width 401 height 253
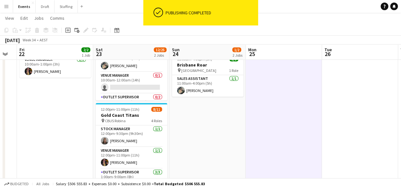
scroll to position [0, 182]
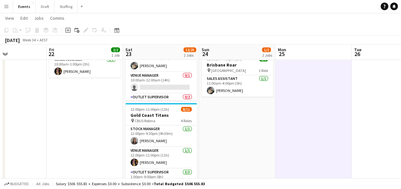
drag, startPoint x: 229, startPoint y: 135, endPoint x: 240, endPoint y: 135, distance: 11.5
click at [234, 135] on app-calendar-viewport "Tue 19 Wed 20 Thu 21 Fri 22 2/2 1 Job Sat 23 12/25 2 Jobs Sun 24 1/2 2 Jobs Mon…" at bounding box center [200, 83] width 401 height 253
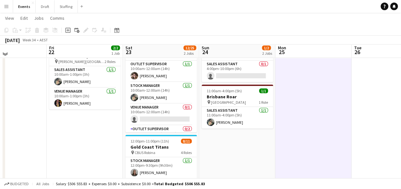
scroll to position [4, 0]
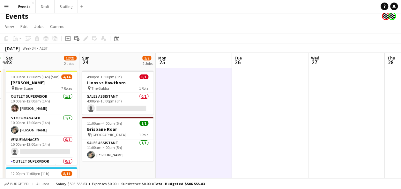
drag, startPoint x: 378, startPoint y: 145, endPoint x: 261, endPoint y: 148, distance: 116.7
click at [234, 148] on app-calendar-viewport "Tue 19 Wed 20 Thu 21 Fri 22 2/2 1 Job Sat 23 12/25 2 Jobs Sun 24 1/2 2 Jobs Mon…" at bounding box center [200, 164] width 401 height 222
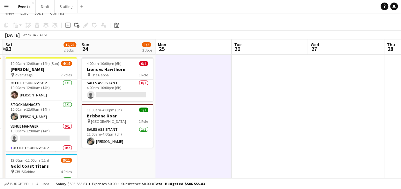
scroll to position [0, 0]
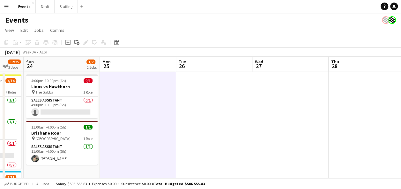
drag, startPoint x: 332, startPoint y: 115, endPoint x: 276, endPoint y: 123, distance: 56.3
click at [234, 123] on app-calendar-viewport "Thu 21 Fri 22 2/2 1 Job Sat 23 12/25 2 Jobs Sun 24 1/2 2 Jobs Mon 25 Tue 26 Wed…" at bounding box center [200, 168] width 401 height 222
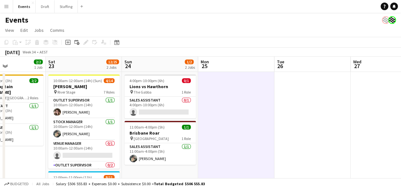
scroll to position [0, 193]
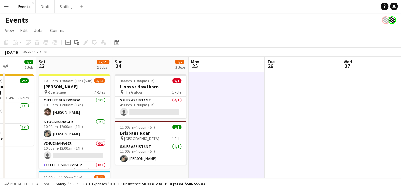
drag, startPoint x: 196, startPoint y: 103, endPoint x: 348, endPoint y: 104, distance: 152.0
click at [234, 102] on app-calendar-viewport "Wed 20 Thu 21 Fri 22 2/2 1 Job Sat 23 12/25 2 Jobs Sun 24 1/2 2 Jobs Mon 25 Tue…" at bounding box center [200, 168] width 401 height 222
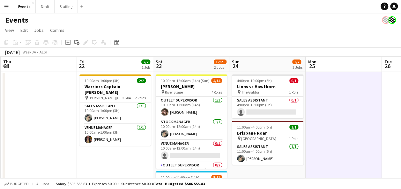
drag, startPoint x: 64, startPoint y: 155, endPoint x: 258, endPoint y: 152, distance: 193.8
click at [234, 152] on app-calendar-viewport "Tue 19 Wed 20 Thu 21 Fri 22 2/2 1 Job Sat 23 12/25 2 Jobs Sun 24 1/2 2 Jobs Mon…" at bounding box center [200, 168] width 401 height 222
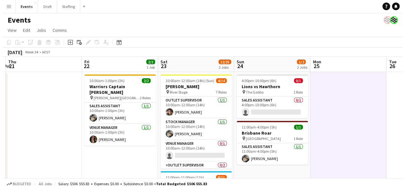
scroll to position [0, 303]
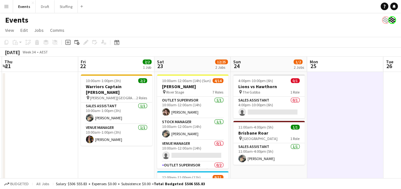
drag, startPoint x: 204, startPoint y: 117, endPoint x: 53, endPoint y: 117, distance: 151.4
click at [53, 117] on app-calendar-viewport "Sun 17 1/1 1 Job Mon 18 Tue 19 Wed 20 Thu 21 Fri 22 2/2 1 Job Sat 23 12/25 2 Jo…" at bounding box center [200, 168] width 401 height 222
click at [64, 7] on button "Staffing Close" at bounding box center [66, 6] width 23 height 12
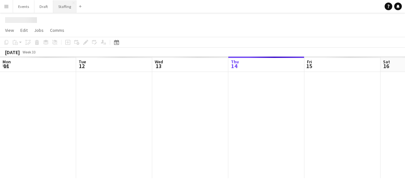
scroll to position [0, 152]
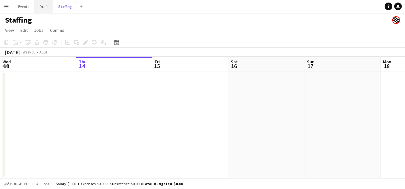
drag, startPoint x: 62, startPoint y: 7, endPoint x: 43, endPoint y: 7, distance: 19.4
click at [43, 7] on div "Events Close Draft Close Staffing Close Add" at bounding box center [49, 6] width 72 height 13
click at [10, 3] on button "Menu" at bounding box center [6, 6] width 13 height 13
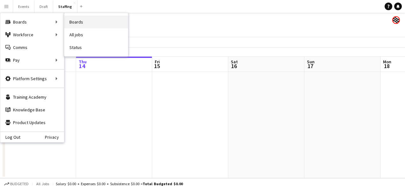
click at [88, 21] on link "Boards" at bounding box center [96, 22] width 64 height 13
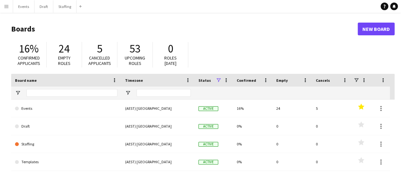
click at [5, 7] on app-icon "Menu" at bounding box center [6, 6] width 5 height 5
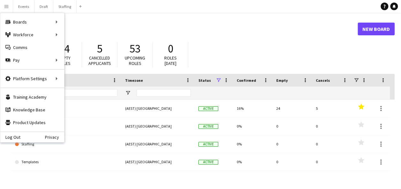
click at [234, 33] on h1 "Boards" at bounding box center [184, 29] width 346 height 10
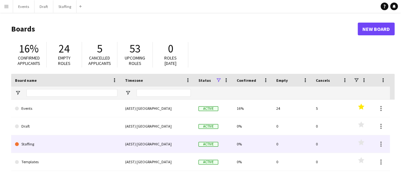
click at [31, 146] on link "Staffing" at bounding box center [66, 144] width 102 height 18
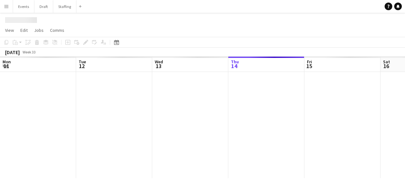
scroll to position [0, 152]
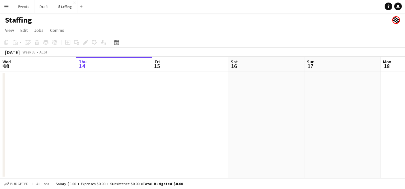
click at [5, 6] on app-icon "Menu" at bounding box center [6, 6] width 5 height 5
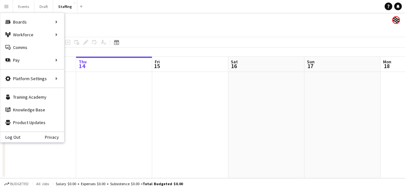
click at [175, 27] on app-page-menu "View Day view expanded Day view collapsed Month view Date picker Jump to today …" at bounding box center [202, 31] width 405 height 12
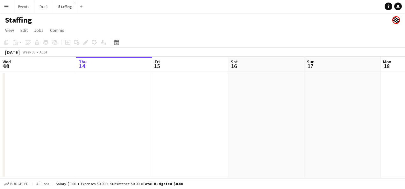
click at [8, 6] on app-icon "Menu" at bounding box center [6, 6] width 5 height 5
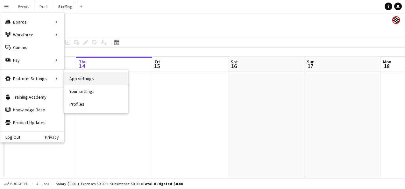
click at [98, 80] on link "App settings" at bounding box center [96, 78] width 64 height 13
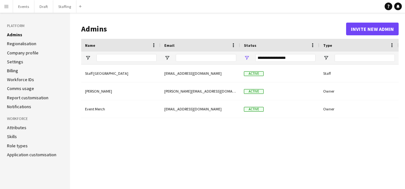
click at [8, 5] on app-icon "Menu" at bounding box center [6, 6] width 5 height 5
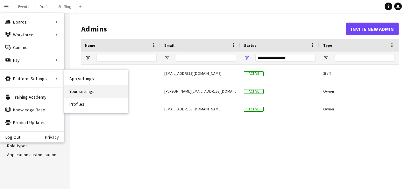
click at [82, 91] on link "Your settings" at bounding box center [96, 91] width 64 height 13
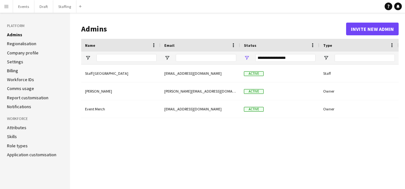
click at [9, 8] on button "Menu" at bounding box center [6, 6] width 13 height 13
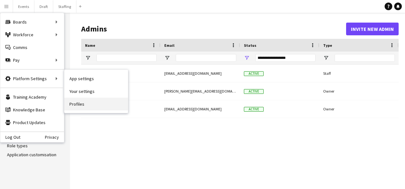
click at [84, 105] on link "Profiles" at bounding box center [96, 104] width 64 height 13
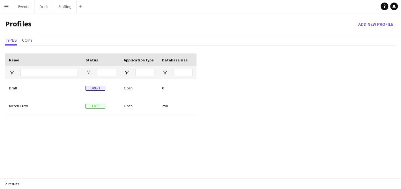
click at [3, 4] on button "Menu" at bounding box center [6, 6] width 13 height 13
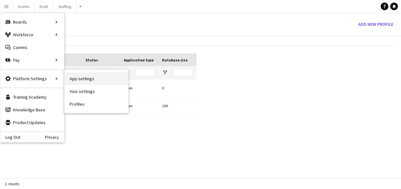
click at [98, 78] on link "App settings" at bounding box center [96, 78] width 64 height 13
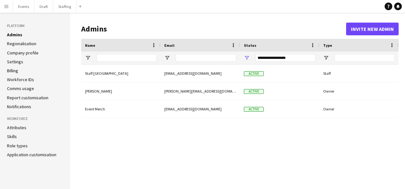
click at [10, 5] on button "Menu" at bounding box center [6, 6] width 13 height 13
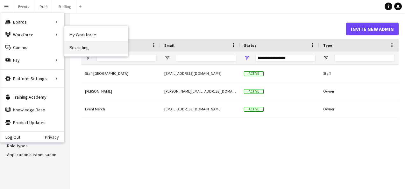
click at [87, 46] on link "Recruiting" at bounding box center [96, 47] width 64 height 13
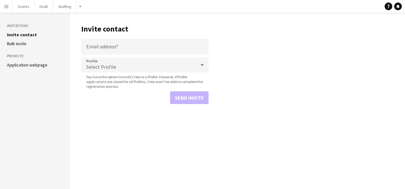
click at [200, 67] on icon at bounding box center [203, 65] width 8 height 13
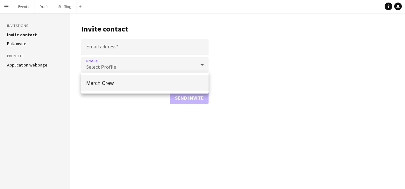
click at [41, 107] on div at bounding box center [202, 94] width 405 height 189
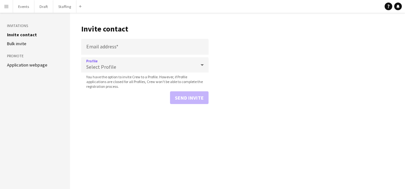
click at [124, 64] on div "Select Profile" at bounding box center [138, 64] width 115 height 15
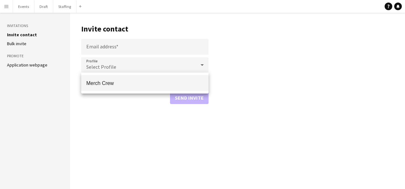
click at [8, 6] on div at bounding box center [202, 94] width 405 height 189
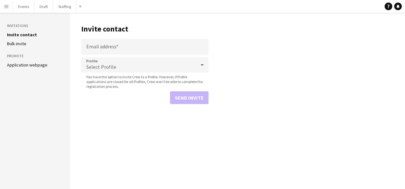
click at [6, 5] on app-icon "Menu" at bounding box center [6, 6] width 5 height 5
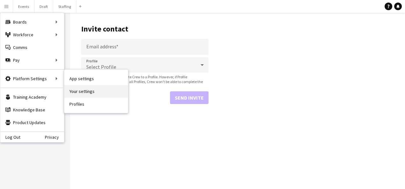
click at [95, 91] on link "Your settings" at bounding box center [96, 91] width 64 height 13
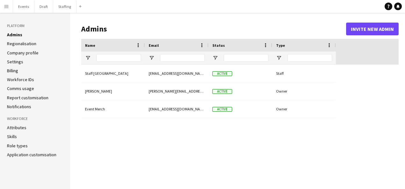
type input "**********"
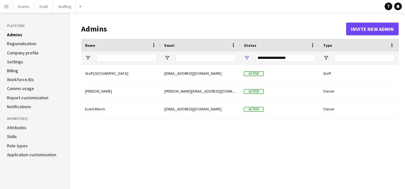
click at [23, 53] on link "Company profile" at bounding box center [23, 53] width 32 height 6
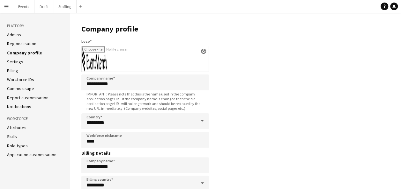
click at [19, 34] on link "Admins" at bounding box center [14, 35] width 14 height 6
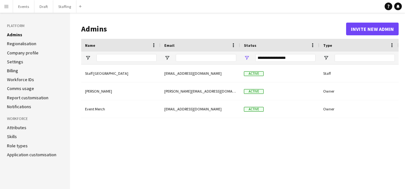
click at [23, 43] on link "Regionalisation" at bounding box center [21, 44] width 29 height 6
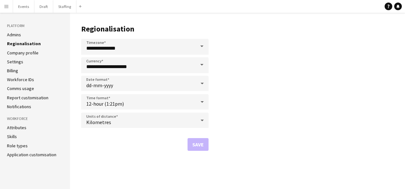
click at [29, 53] on link "Company profile" at bounding box center [23, 53] width 32 height 6
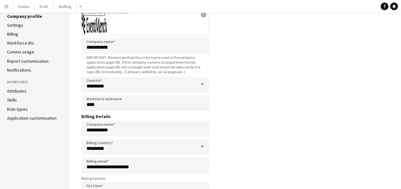
scroll to position [5, 0]
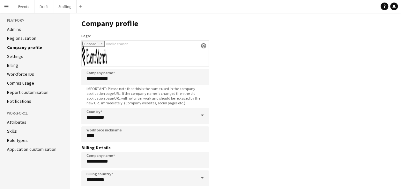
click at [38, 149] on link "Application customisation" at bounding box center [31, 150] width 49 height 6
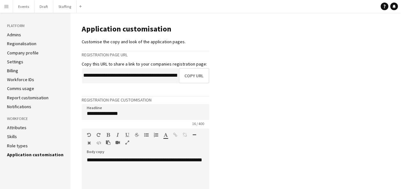
click at [19, 145] on link "Role types" at bounding box center [17, 146] width 21 height 6
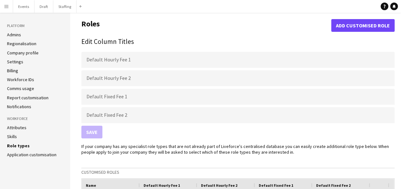
click at [15, 137] on link "Skills" at bounding box center [12, 137] width 10 height 6
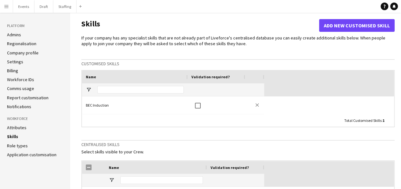
click at [17, 128] on link "Attributes" at bounding box center [16, 128] width 19 height 6
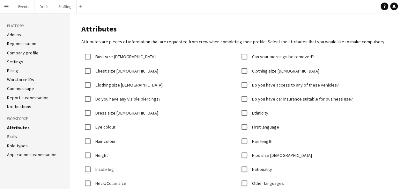
click at [30, 107] on link "Notifications" at bounding box center [19, 107] width 24 height 6
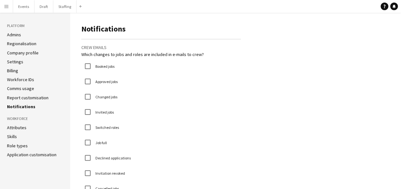
click at [37, 99] on link "Report customisation" at bounding box center [27, 98] width 41 height 6
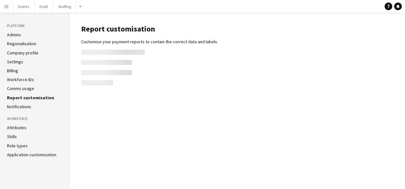
click at [31, 86] on link "Comms usage" at bounding box center [20, 89] width 27 height 6
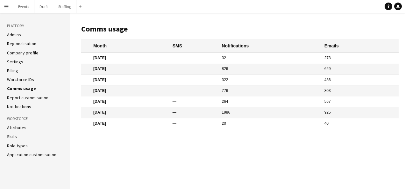
click at [30, 52] on link "Company profile" at bounding box center [23, 53] width 32 height 6
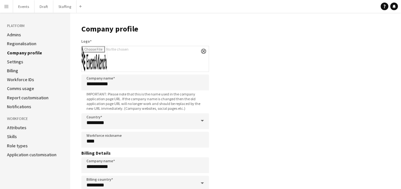
click at [6, 6] on app-icon "Menu" at bounding box center [6, 6] width 5 height 5
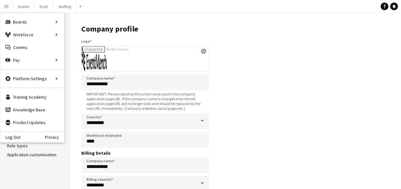
click at [193, 26] on h1 "Company profile" at bounding box center [145, 29] width 128 height 10
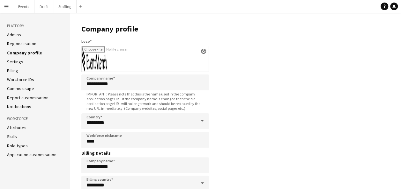
click at [8, 4] on app-icon "Menu" at bounding box center [6, 6] width 5 height 5
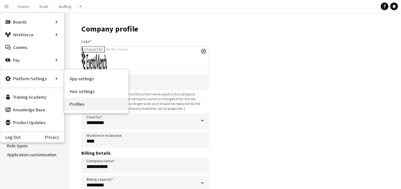
click at [90, 105] on link "Profiles" at bounding box center [96, 104] width 64 height 13
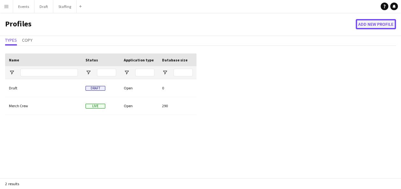
click at [368, 27] on button "Add new Profile" at bounding box center [375, 24] width 40 height 10
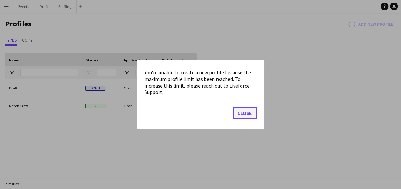
click at [246, 112] on button "Close" at bounding box center [244, 113] width 24 height 13
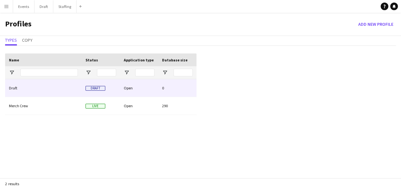
click at [156, 86] on div "Open" at bounding box center [139, 88] width 38 height 18
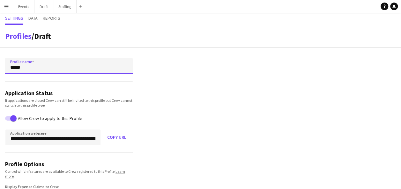
drag, startPoint x: 26, startPoint y: 68, endPoint x: -6, endPoint y: 67, distance: 32.2
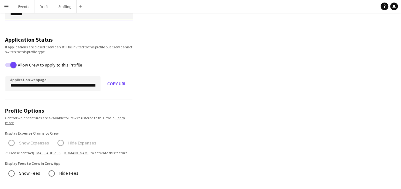
scroll to position [64, 0]
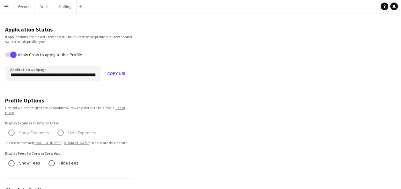
type input "******"
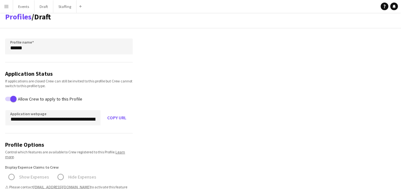
scroll to position [0, 0]
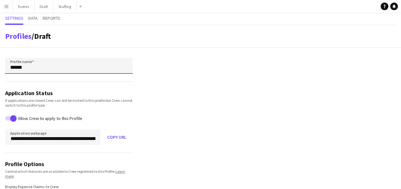
click at [37, 67] on input "******" at bounding box center [69, 66] width 128 height 16
click at [10, 20] on span "Settings" at bounding box center [14, 18] width 18 height 4
click at [24, 4] on button "Events Close" at bounding box center [23, 6] width 21 height 12
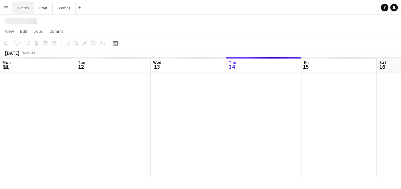
scroll to position [0, 152]
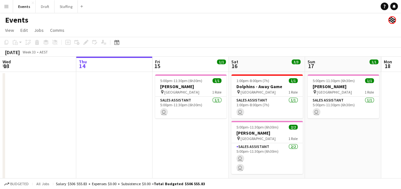
click at [5, 7] on app-icon "Menu" at bounding box center [6, 6] width 5 height 5
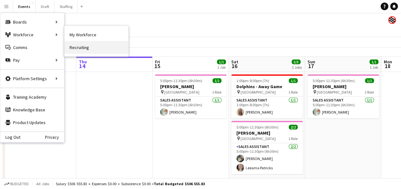
click at [83, 45] on link "Recruiting" at bounding box center [96, 47] width 64 height 13
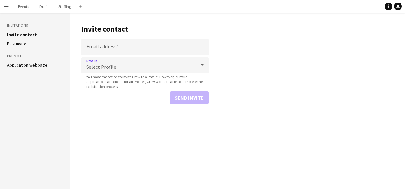
click at [112, 68] on span "Select Profile" at bounding box center [101, 67] width 30 height 6
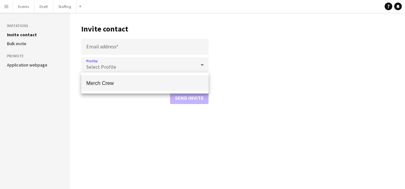
click at [119, 120] on div at bounding box center [202, 94] width 405 height 189
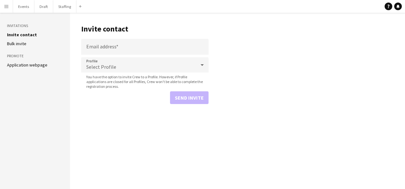
click at [6, 7] on app-icon "Menu" at bounding box center [6, 6] width 5 height 5
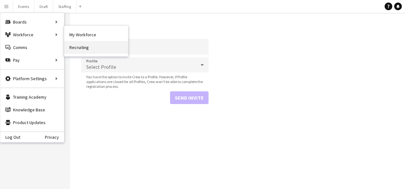
click at [88, 48] on link "Recruiting" at bounding box center [96, 47] width 64 height 13
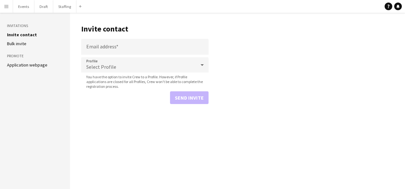
click at [14, 43] on link "Bulk invite" at bounding box center [16, 44] width 19 height 6
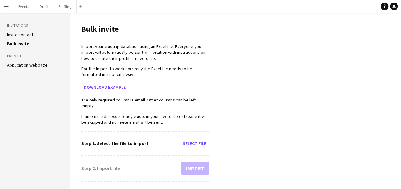
click at [29, 35] on link "Invite contact" at bounding box center [20, 35] width 26 height 6
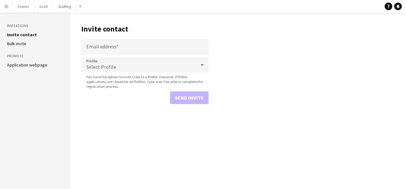
click at [7, 4] on app-icon "Menu" at bounding box center [6, 6] width 5 height 5
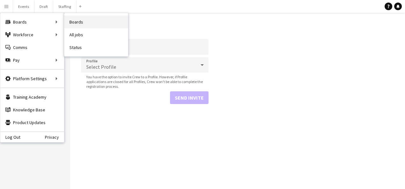
click at [77, 20] on link "Boards" at bounding box center [96, 22] width 64 height 13
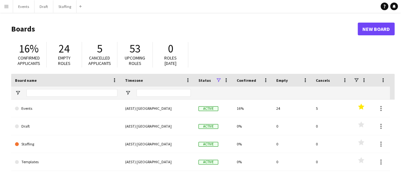
click at [7, 5] on app-icon "Menu" at bounding box center [6, 6] width 5 height 5
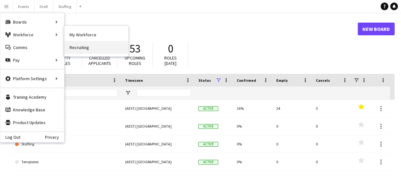
click at [87, 45] on link "Recruiting" at bounding box center [96, 47] width 64 height 13
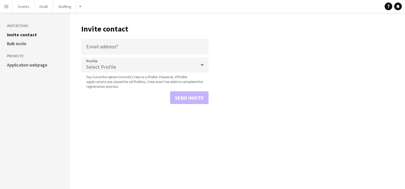
click at [5, 9] on app-icon "Menu" at bounding box center [6, 6] width 5 height 5
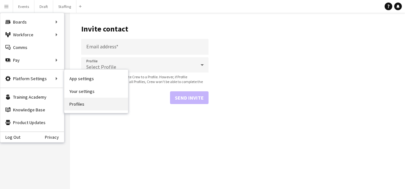
click at [75, 105] on link "Profiles" at bounding box center [96, 104] width 64 height 13
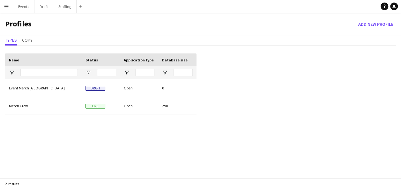
click at [8, 7] on app-icon "Menu" at bounding box center [6, 6] width 5 height 5
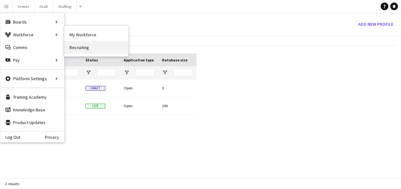
click at [81, 45] on link "Recruiting" at bounding box center [96, 47] width 64 height 13
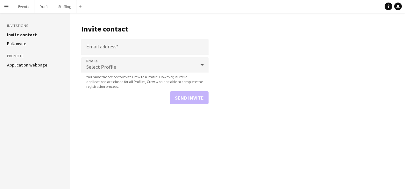
click at [118, 66] on div "Select Profile" at bounding box center [138, 64] width 115 height 15
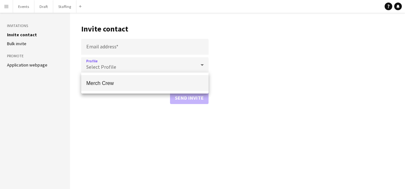
click at [105, 112] on div at bounding box center [202, 94] width 405 height 189
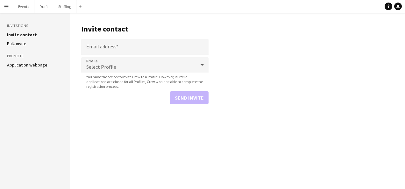
click at [5, 4] on app-icon "Menu" at bounding box center [6, 6] width 5 height 5
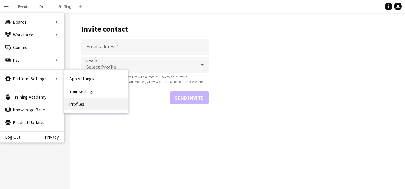
click at [89, 105] on link "Profiles" at bounding box center [96, 104] width 64 height 13
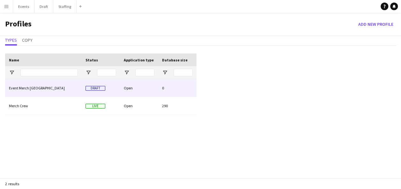
click at [52, 90] on div "Event Merch Sydney" at bounding box center [43, 88] width 77 height 18
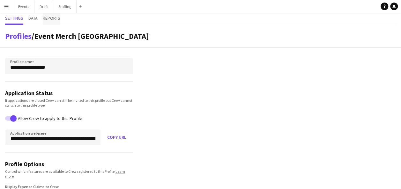
click at [49, 19] on span "Reports" at bounding box center [52, 18] width 18 height 4
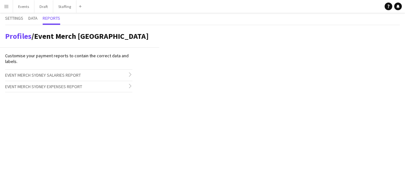
click at [40, 21] on div "Settings Data Reports" at bounding box center [202, 19] width 395 height 12
click at [38, 20] on span "Data" at bounding box center [32, 18] width 9 height 4
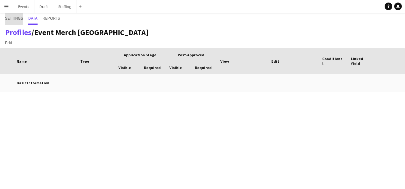
click at [11, 17] on span "Settings" at bounding box center [14, 18] width 18 height 4
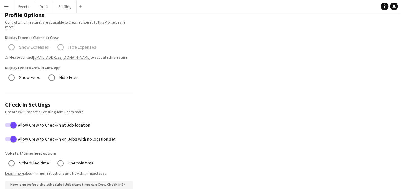
scroll to position [159, 0]
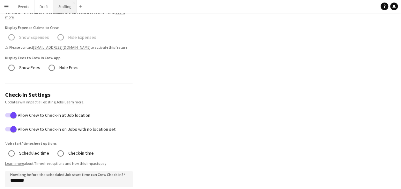
click at [69, 4] on button "Staffing Close" at bounding box center [64, 6] width 23 height 12
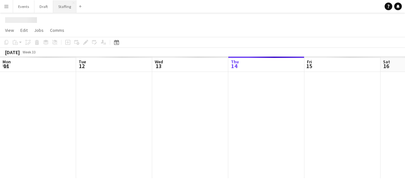
scroll to position [0, 152]
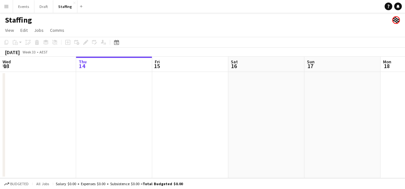
click at [106, 94] on app-date-cell at bounding box center [114, 125] width 76 height 106
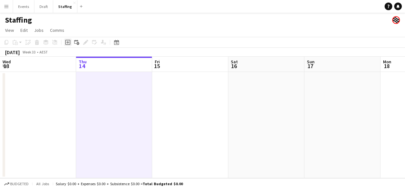
click at [67, 43] on icon "Add job" at bounding box center [67, 42] width 5 height 5
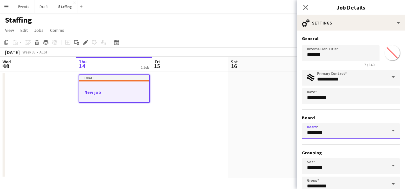
click at [351, 129] on input "********" at bounding box center [351, 131] width 98 height 16
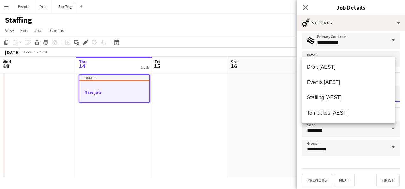
scroll to position [40, 0]
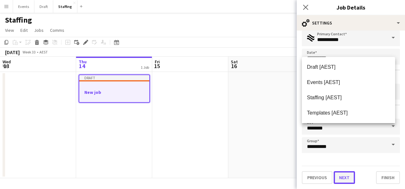
click at [351, 175] on button "Next" at bounding box center [344, 177] width 21 height 13
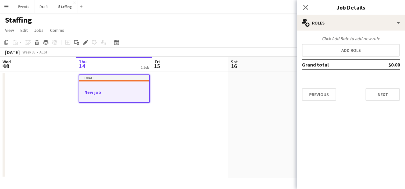
click at [129, 117] on app-date-cell "Draft New job" at bounding box center [114, 125] width 76 height 106
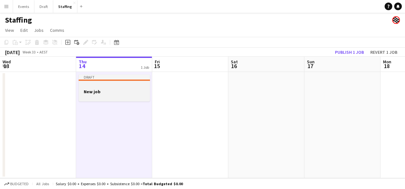
click at [102, 84] on div at bounding box center [114, 86] width 71 height 5
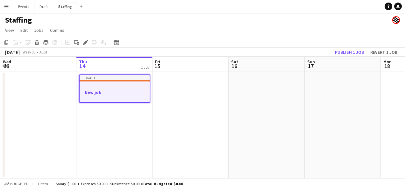
click at [121, 91] on h3 "New job" at bounding box center [115, 93] width 70 height 6
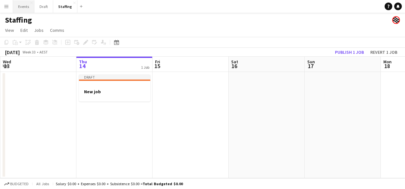
click at [23, 6] on button "Events Close" at bounding box center [23, 6] width 21 height 12
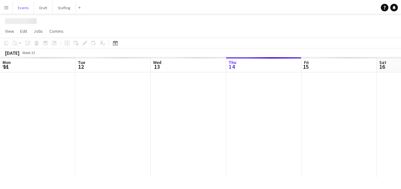
scroll to position [0, 152]
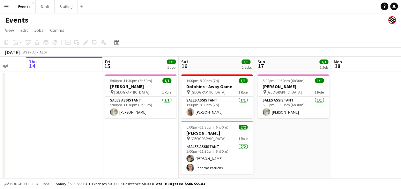
drag, startPoint x: 337, startPoint y: 137, endPoint x: 286, endPoint y: 149, distance: 52.0
click at [286, 149] on app-calendar-viewport "Mon 11 Tue 12 Wed 13 Thu 14 Fri 15 1/1 1 Job Sat 16 3/3 2 Jobs Sun 17 1/1 1 Job…" at bounding box center [200, 122] width 401 height 131
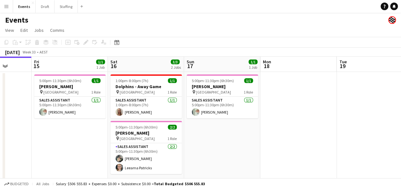
drag, startPoint x: 356, startPoint y: 131, endPoint x: 286, endPoint y: 133, distance: 70.1
click at [286, 133] on app-calendar-viewport "Mon 11 Tue 12 Wed 13 Thu 14 Fri 15 1/1 1 Job Sat 16 3/3 2 Jobs Sun 17 1/1 1 Job…" at bounding box center [200, 122] width 401 height 131
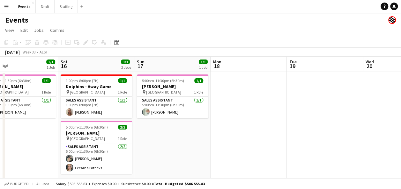
drag, startPoint x: 289, startPoint y: 123, endPoint x: 237, endPoint y: 137, distance: 53.3
click at [238, 136] on app-calendar-viewport "Wed 13 Thu 14 Fri 15 1/1 1 Job Sat 16 3/3 2 Jobs Sun 17 1/1 1 Job Mon 18 Tue 19…" at bounding box center [200, 122] width 401 height 131
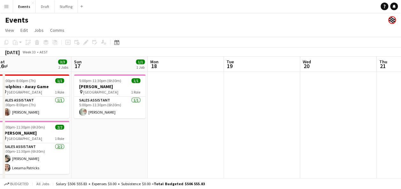
drag, startPoint x: 316, startPoint y: 113, endPoint x: 239, endPoint y: 127, distance: 78.4
click at [247, 127] on app-calendar-viewport "Wed 13 Thu 14 Fri 15 1/1 1 Job Sat 16 3/3 2 Jobs Sun 17 1/1 1 Job Mon 18 Tue 19…" at bounding box center [200, 168] width 401 height 222
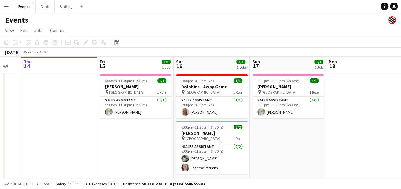
scroll to position [0, 191]
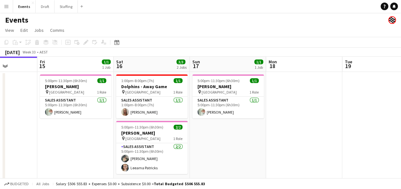
drag, startPoint x: 126, startPoint y: 127, endPoint x: 260, endPoint y: 112, distance: 134.7
click at [260, 112] on app-calendar-viewport "Tue 12 Wed 13 Thu 14 Fri 15 1/1 1 Job Sat 16 3/3 2 Jobs Sun 17 1/1 1 Job Mon 18…" at bounding box center [200, 168] width 401 height 222
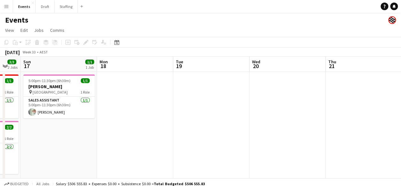
drag, startPoint x: 365, startPoint y: 134, endPoint x: 196, endPoint y: 147, distance: 169.4
click at [196, 147] on app-calendar-viewport "Thu 14 Fri 15 1/1 1 Job Sat 16 3/3 2 Jobs Sun 17 1/1 1 Job Mon 18 Tue 19 Wed 20…" at bounding box center [200, 168] width 401 height 222
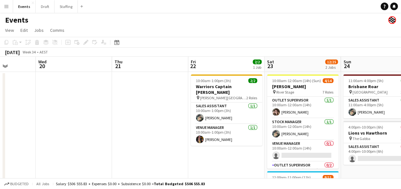
drag, startPoint x: 381, startPoint y: 116, endPoint x: 157, endPoint y: 133, distance: 224.4
click at [155, 134] on app-calendar-viewport "Sat 16 3/3 2 Jobs Sun 17 1/1 1 Job Mon 18 Tue 19 Wed 20 Thu 21 Fri 22 2/2 1 Job…" at bounding box center [200, 168] width 401 height 222
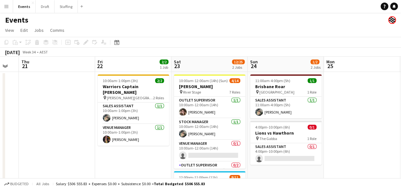
scroll to position [0, 254]
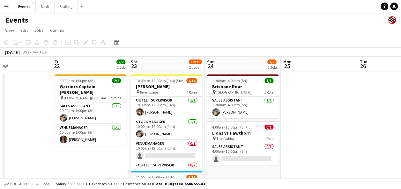
drag, startPoint x: 366, startPoint y: 163, endPoint x: 239, endPoint y: 170, distance: 127.1
click at [241, 172] on app-calendar-viewport "Mon 18 Tue 19 Wed 20 Thu 21 Fri 22 2/2 1 Job Sat 23 12/25 2 Jobs Sun 24 1/2 2 J…" at bounding box center [200, 168] width 401 height 222
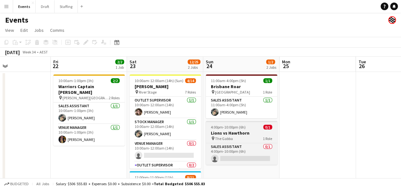
click at [226, 125] on span "4:00pm-10:00pm (6h)" at bounding box center [228, 127] width 35 height 5
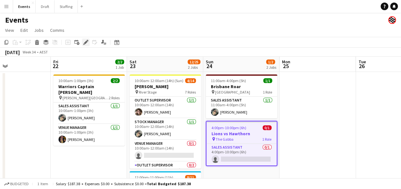
click at [86, 41] on icon at bounding box center [86, 43] width 4 height 4
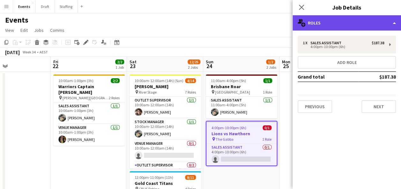
click at [378, 16] on div "multiple-users-add Roles" at bounding box center [346, 22] width 108 height 15
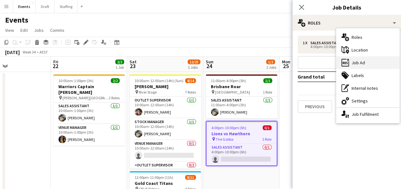
click at [368, 62] on div "ads-window Job Ad" at bounding box center [367, 62] width 63 height 13
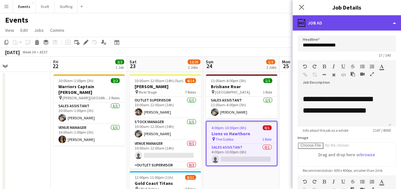
click at [338, 24] on div "ads-window Job Ad" at bounding box center [346, 22] width 108 height 15
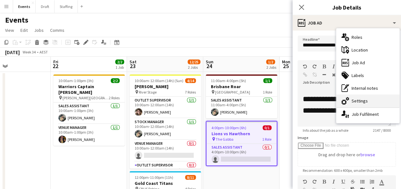
click at [367, 102] on div "cog-double-3 Settings" at bounding box center [367, 101] width 63 height 13
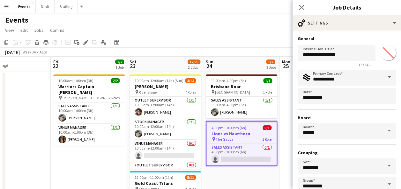
click at [389, 56] on input "*******" at bounding box center [387, 52] width 23 height 23
type input "*******"
click at [256, 33] on app-page-menu "View Day view expanded Day view collapsed Month view Date picker Jump to today …" at bounding box center [200, 31] width 401 height 12
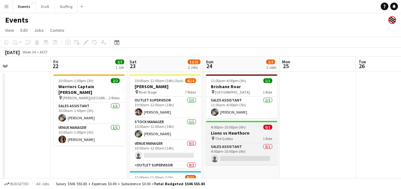
click at [233, 130] on app-job-card "4:00pm-10:00pm (6h) 0/1 Lions vs Hawthorn pin The Gabba 1 Role Sales Assistant …" at bounding box center [241, 143] width 71 height 44
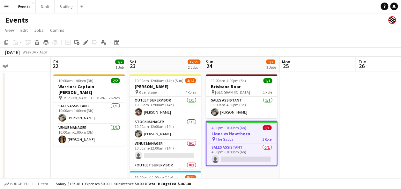
click at [293, 139] on app-date-cell at bounding box center [317, 175] width 76 height 207
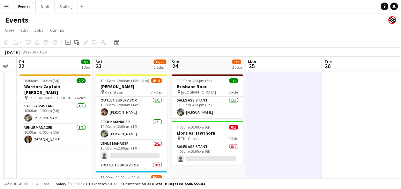
scroll to position [0, 275]
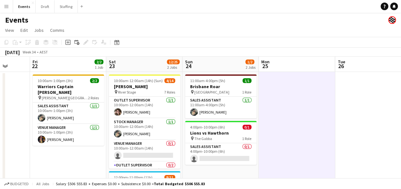
drag, startPoint x: 374, startPoint y: 113, endPoint x: 320, endPoint y: 118, distance: 53.8
click at [353, 110] on app-calendar-viewport "Mon 18 Tue 19 Wed 20 Thu 21 Fri 22 2/2 1 Job Sat 23 12/25 2 Jobs Sun 24 1/2 2 J…" at bounding box center [200, 168] width 401 height 222
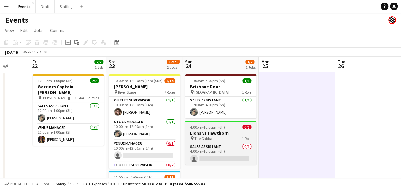
click at [216, 132] on h3 "Lions vs Hawthorn" at bounding box center [220, 133] width 71 height 6
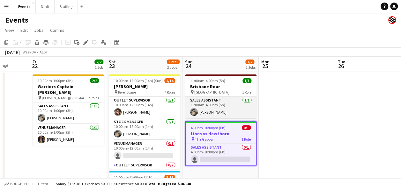
click at [203, 108] on app-card-role "Sales Assistant 1/1 11:00am-4:00pm (5h) Natasha Patricks" at bounding box center [220, 108] width 71 height 22
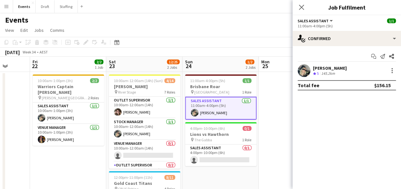
click at [274, 96] on app-date-cell at bounding box center [297, 175] width 76 height 207
